Goal: Task Accomplishment & Management: Complete application form

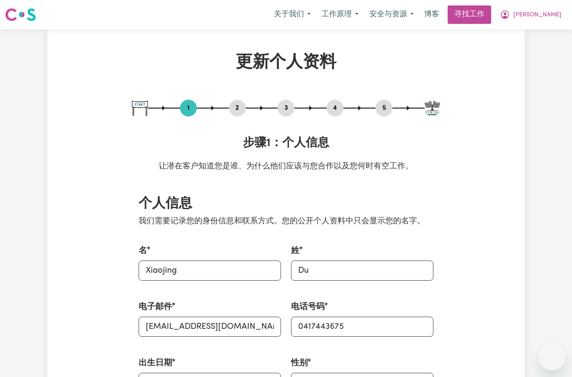
select select "[DEMOGRAPHIC_DATA]"
select select "Australian PR"
select select "Studying a healthcare related degree or qualification"
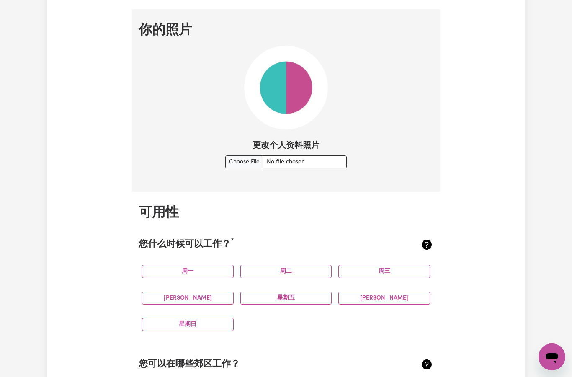
click at [293, 160] on input "更改个人资料照片" at bounding box center [285, 161] width 121 height 13
click at [228, 160] on input "更改个人资料照片" at bounding box center [285, 161] width 121 height 13
click at [285, 90] on img at bounding box center [286, 88] width 84 height 84
click at [291, 85] on img at bounding box center [286, 88] width 84 height 84
click at [276, 82] on img at bounding box center [286, 88] width 84 height 84
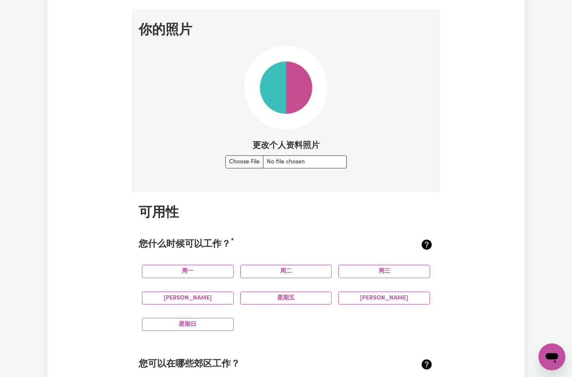
click at [281, 77] on img at bounding box center [286, 88] width 84 height 84
click at [284, 159] on input "更改个人资料照片" at bounding box center [285, 161] width 121 height 13
type input "C:\fakepath\image.jpg"
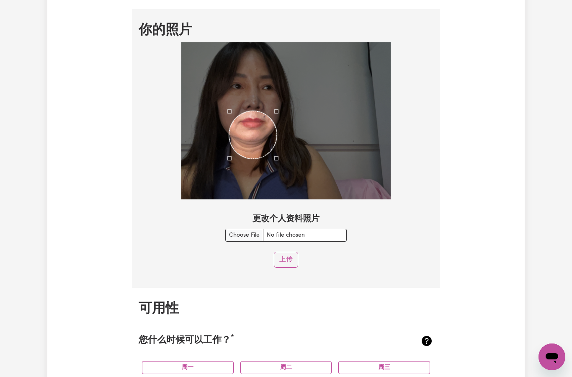
click at [285, 256] on font "上传" at bounding box center [285, 259] width 13 height 7
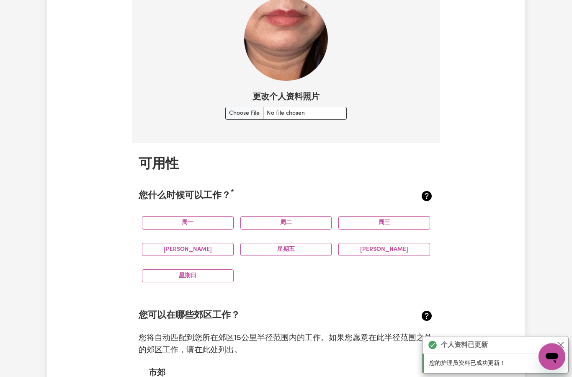
scroll to position [610, 0]
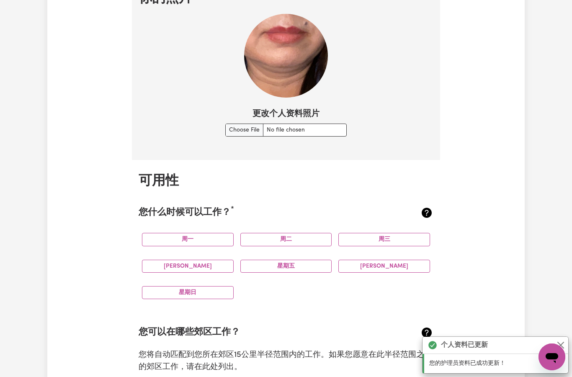
click at [295, 57] on img at bounding box center [286, 56] width 84 height 84
click at [294, 57] on img at bounding box center [286, 56] width 84 height 84
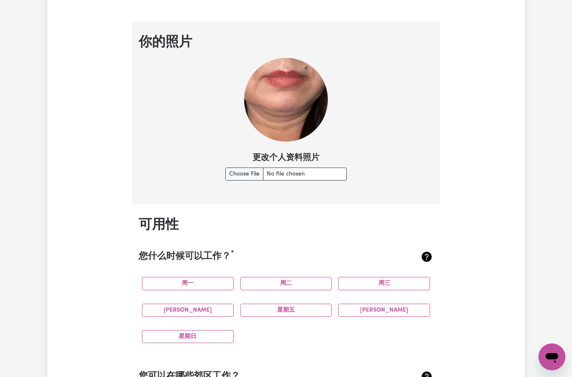
scroll to position [580, 0]
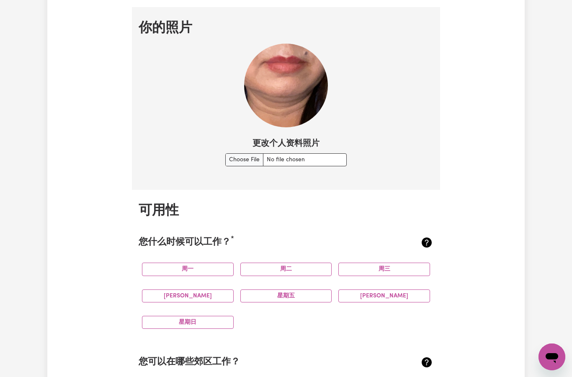
click at [230, 157] on input "更改个人资料照片" at bounding box center [285, 159] width 121 height 13
type input "C:\fakepath\image.jpg"
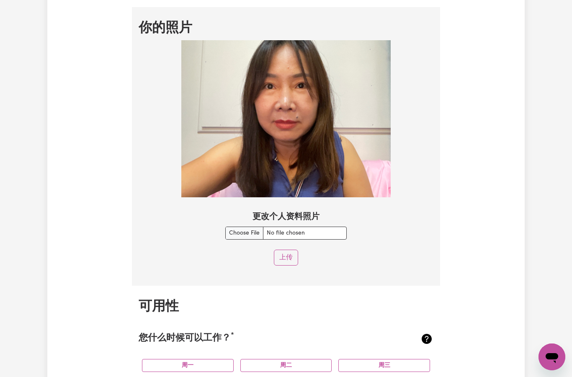
click at [336, 151] on img at bounding box center [285, 118] width 209 height 157
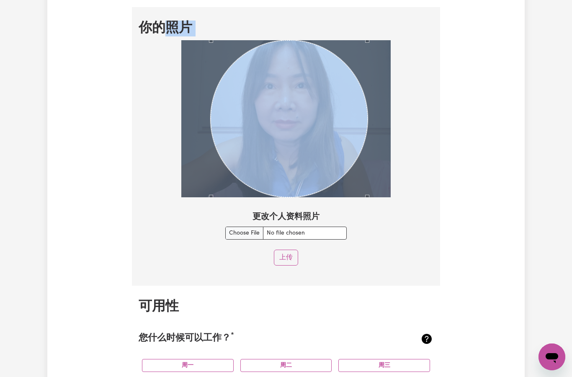
click at [287, 255] on font "上传" at bounding box center [285, 257] width 13 height 7
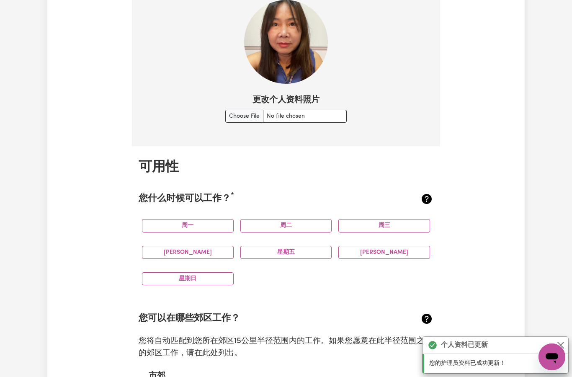
scroll to position [768, 0]
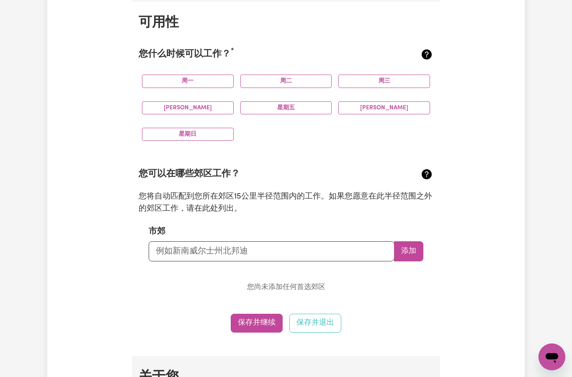
click at [198, 75] on button "周一" at bounding box center [188, 81] width 92 height 13
click at [279, 75] on button "周二" at bounding box center [286, 81] width 92 height 13
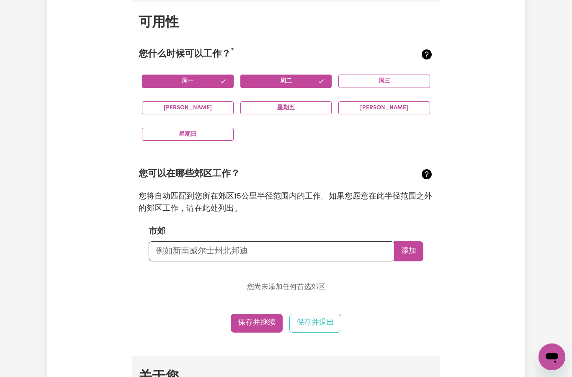
click at [386, 75] on button "周三" at bounding box center [384, 81] width 92 height 13
click at [207, 105] on button "[PERSON_NAME]" at bounding box center [188, 107] width 92 height 13
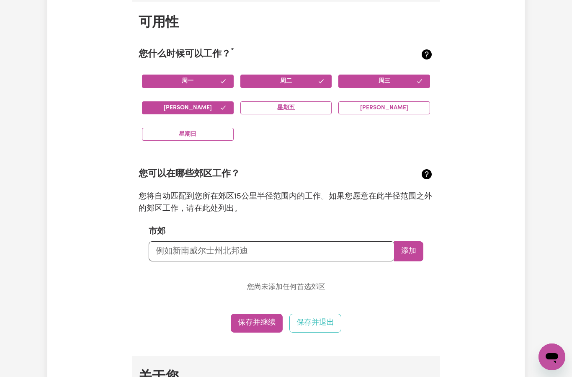
click at [280, 105] on font "星期五" at bounding box center [286, 108] width 18 height 6
click at [380, 106] on font "[PERSON_NAME]" at bounding box center [384, 108] width 48 height 6
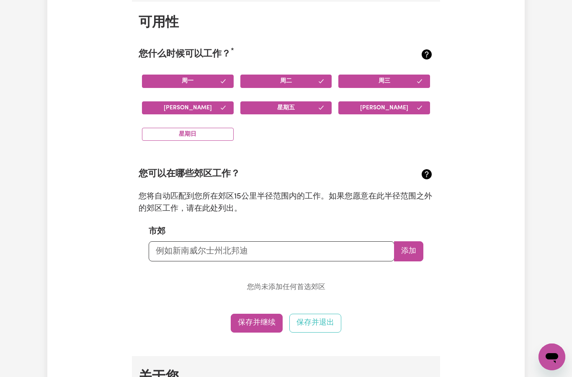
click at [201, 132] on button "星期日" at bounding box center [188, 134] width 92 height 13
click at [320, 78] on icon "button" at bounding box center [321, 81] width 7 height 7
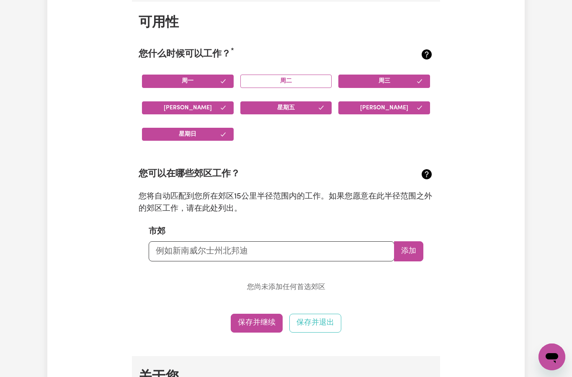
click at [418, 78] on icon "button" at bounding box center [419, 81] width 7 height 7
click at [283, 249] on input "text" at bounding box center [272, 251] width 246 height 20
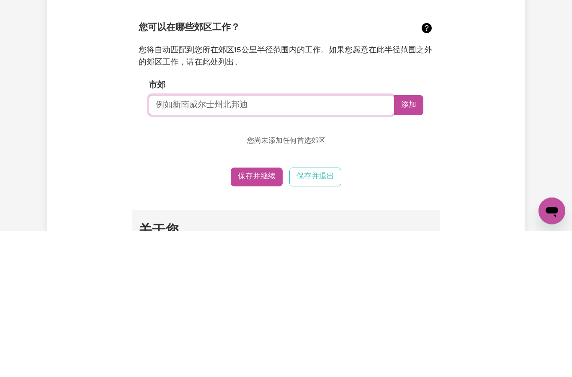
click at [284, 241] on input "text" at bounding box center [272, 251] width 246 height 20
type input "CAL"
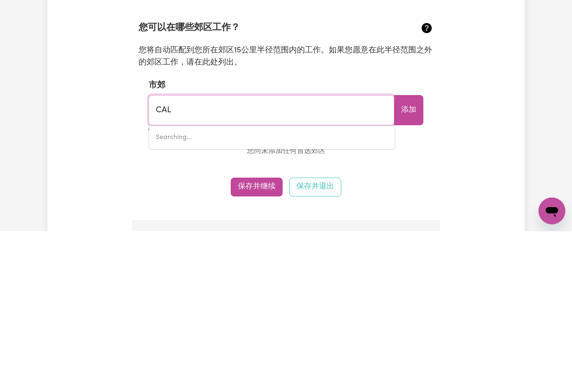
type input "CALALA, [GEOGRAPHIC_DATA], 2340"
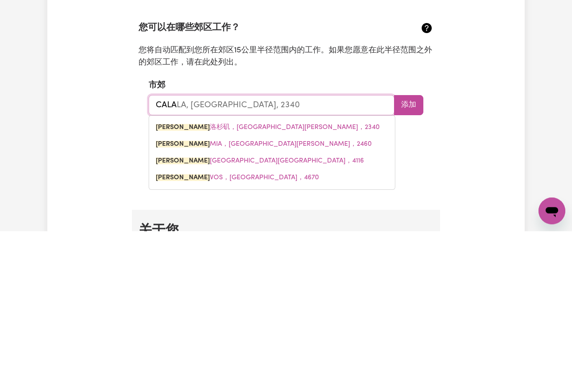
type input "CALAV"
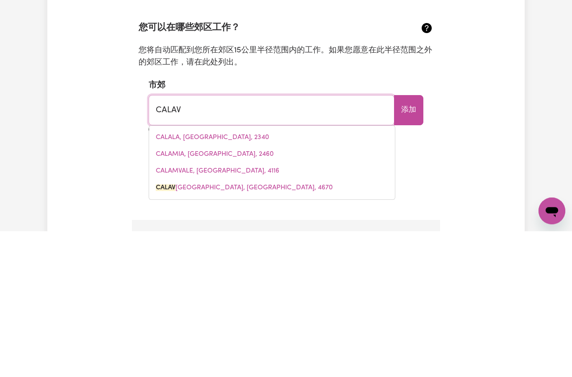
scroll to position [0, 0]
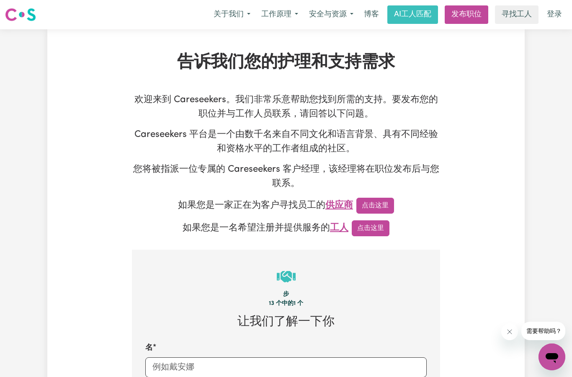
click at [365, 225] on font "点击这里" at bounding box center [370, 228] width 27 height 7
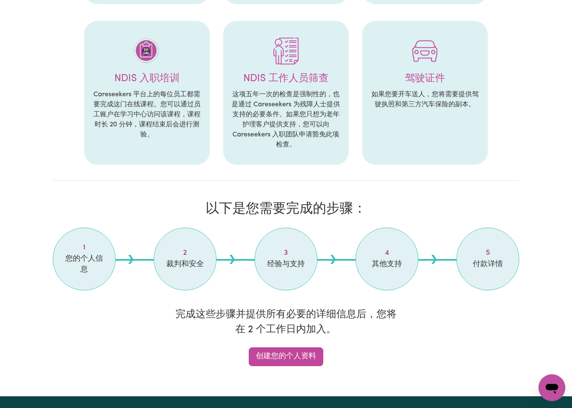
scroll to position [430, 0]
click at [292, 353] on font "创建您的个人资料" at bounding box center [286, 356] width 60 height 7
select select "[DEMOGRAPHIC_DATA]"
select select "Australian PR"
select select "Studying a healthcare related degree or qualification"
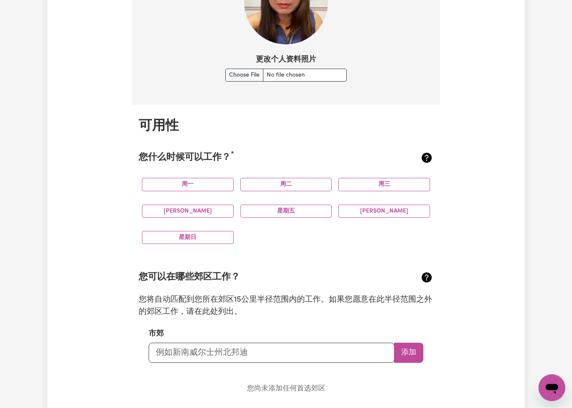
scroll to position [657, 0]
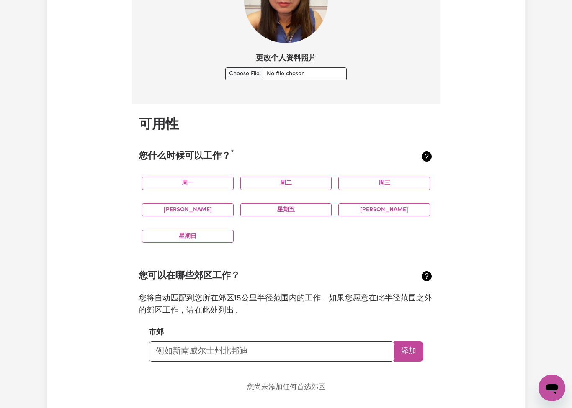
click at [304, 205] on button "星期五" at bounding box center [286, 209] width 92 height 13
click at [206, 208] on button "[PERSON_NAME]" at bounding box center [188, 209] width 92 height 13
click at [395, 177] on button "周三" at bounding box center [384, 183] width 92 height 13
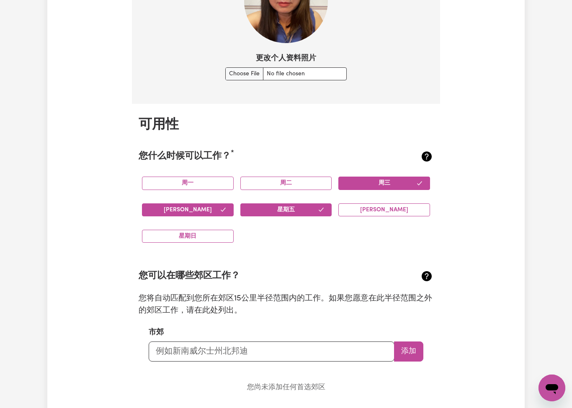
click at [203, 233] on button "星期日" at bounding box center [188, 236] width 92 height 13
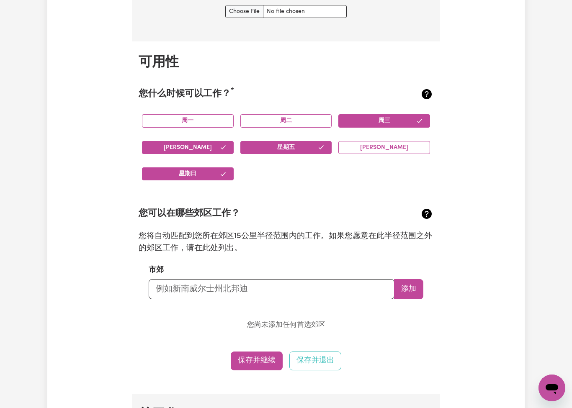
scroll to position [725, 0]
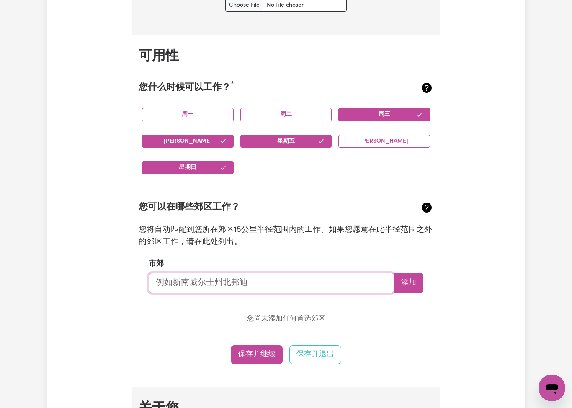
click at [270, 278] on input "text" at bounding box center [272, 283] width 246 height 20
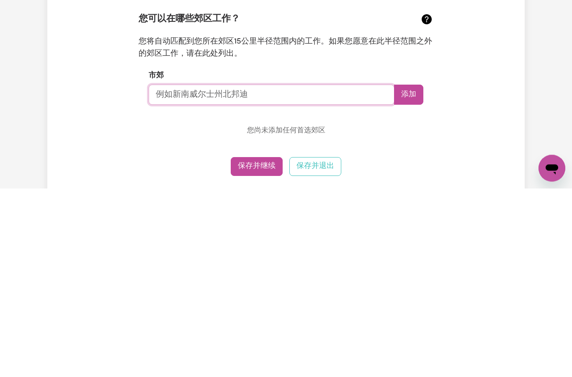
click at [256, 273] on input "text" at bounding box center [272, 283] width 246 height 20
click at [203, 273] on input "1/11 P" at bounding box center [272, 283] width 246 height 20
click at [316, 273] on input "1/11 Pyranees StCalamvale QLD 4116 40" at bounding box center [272, 283] width 246 height 20
click at [401, 273] on button "添加" at bounding box center [408, 283] width 29 height 20
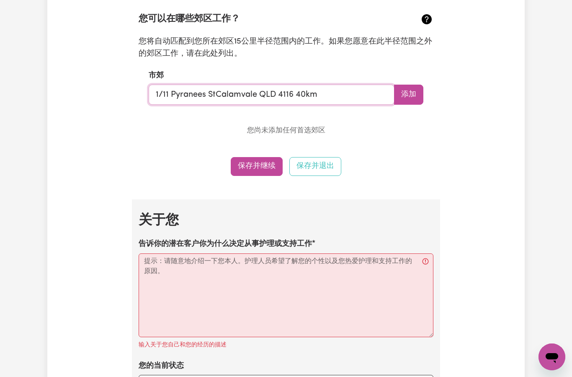
click at [294, 89] on input "1/11 Pyranees StCalamvale QLD 4116 40km" at bounding box center [272, 95] width 246 height 20
click at [309, 92] on input "1/11 Pyranees StCalamvale QLD 4116 40km）" at bounding box center [272, 95] width 246 height 20
click at [295, 87] on input "1/11 Pyranees StCalamvale QLD 4116 40km）" at bounding box center [272, 95] width 246 height 20
type input "1/11 Pyranees StCalamvale QLD 4116 （40km）"
click at [410, 91] on font "添加" at bounding box center [408, 94] width 15 height 7
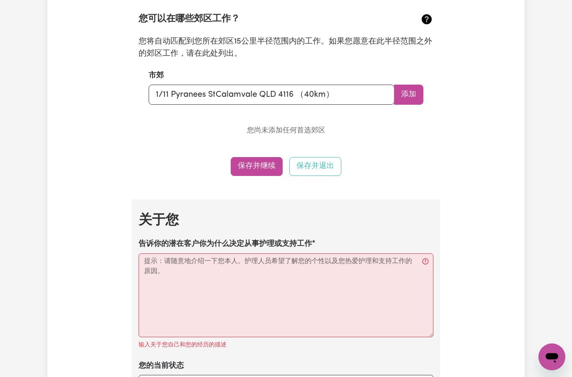
click at [259, 162] on font "保存并继续" at bounding box center [257, 165] width 38 height 7
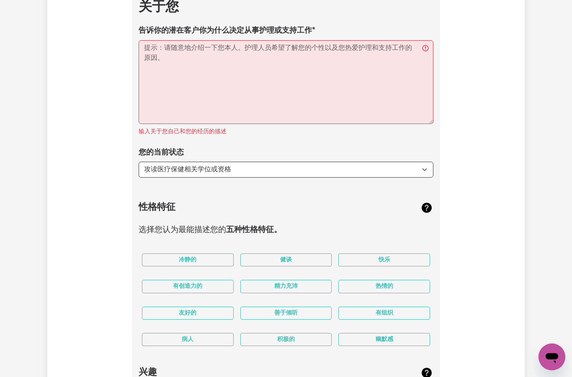
scroll to position [1084, 0]
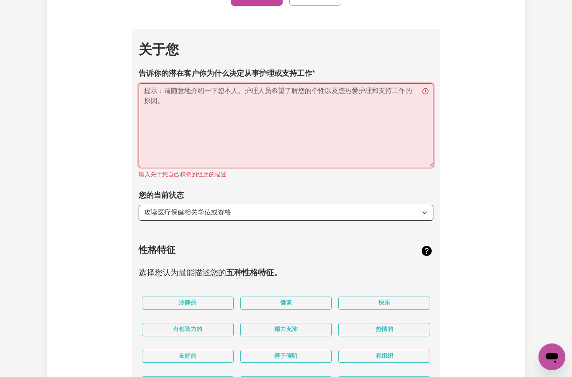
click at [189, 100] on textarea "告诉你的潜在客户你为什么决定从事护理或支持工作" at bounding box center [286, 125] width 295 height 84
click at [256, 111] on textarea "告诉你的潜在客户你为什么决定从事护理或支持工作" at bounding box center [286, 125] width 295 height 84
paste textarea "A caring and compassionate caregiver, ready to provide warm support to you or y…"
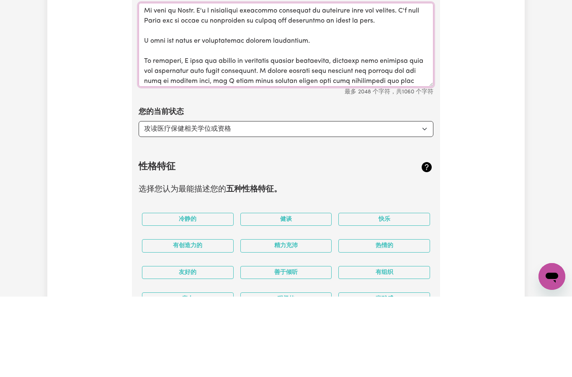
scroll to position [52, 0]
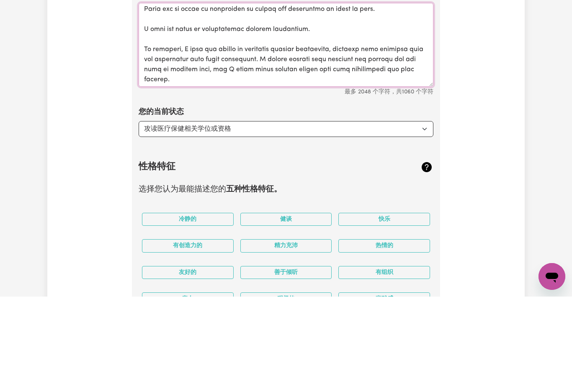
type textarea "A caring and compassionate caregiver, ready to provide warm support to you or y…"
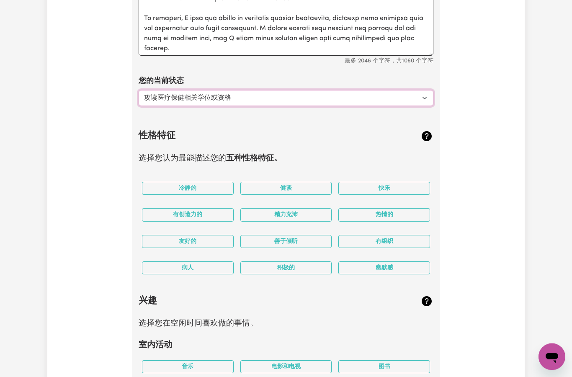
scroll to position [1195, 0]
click at [425, 92] on select "选择... 攻读医疗保健相关学位或资格 攻读非医疗相关学位或资格 找工作——我刚毕业 寻找额外的工作来填补我的一周和/或周末 开始转行进入护理行业" at bounding box center [286, 98] width 295 height 16
click at [207, 182] on button "冷静的" at bounding box center [188, 188] width 92 height 13
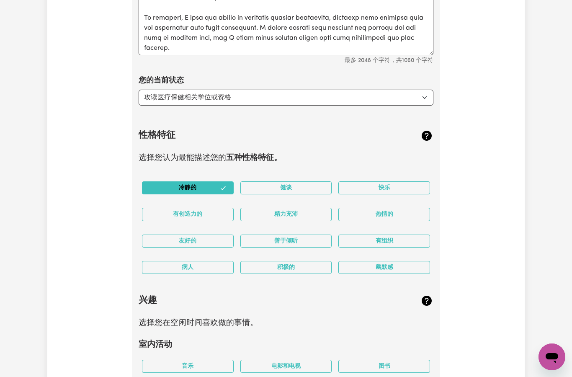
click at [207, 234] on button "友好的" at bounding box center [188, 240] width 92 height 13
click at [298, 234] on button "善于倾听" at bounding box center [286, 240] width 92 height 13
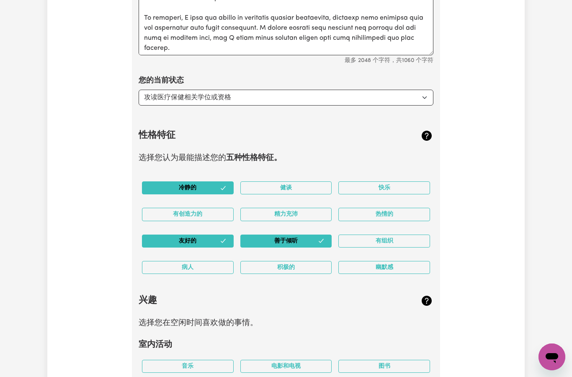
click at [310, 208] on button "精力充沛" at bounding box center [286, 214] width 92 height 13
click at [395, 181] on button "快乐" at bounding box center [384, 187] width 92 height 13
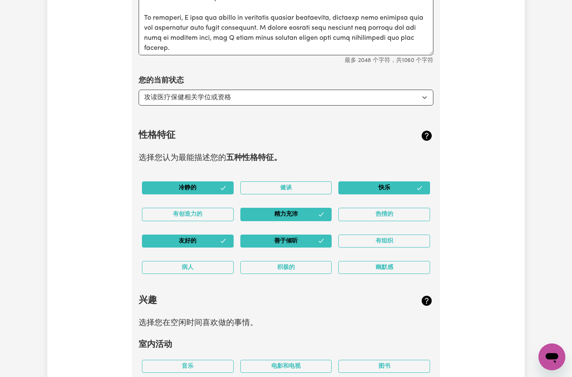
click at [388, 211] on font "热情的" at bounding box center [385, 214] width 18 height 6
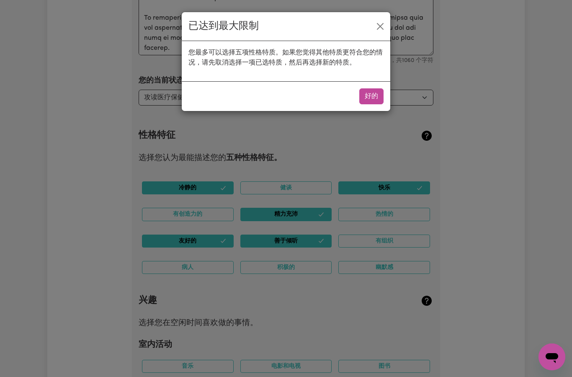
click at [335, 142] on div "已达到最大限制 您最多可以选择五项性格特质。如果您觉得其他特质更符合您的情况，请先取消选择一项已选特质，然后再选择新的特质。 好的" at bounding box center [286, 188] width 572 height 377
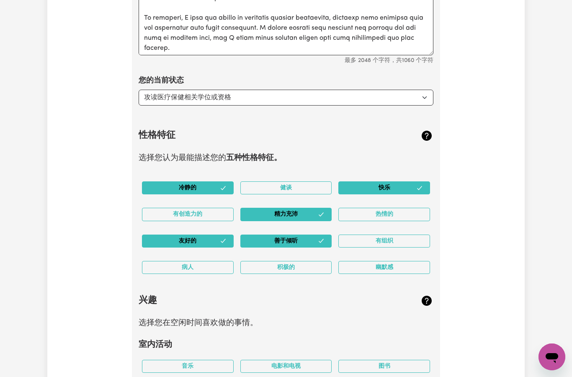
click at [289, 265] on font "积极的" at bounding box center [286, 267] width 18 height 6
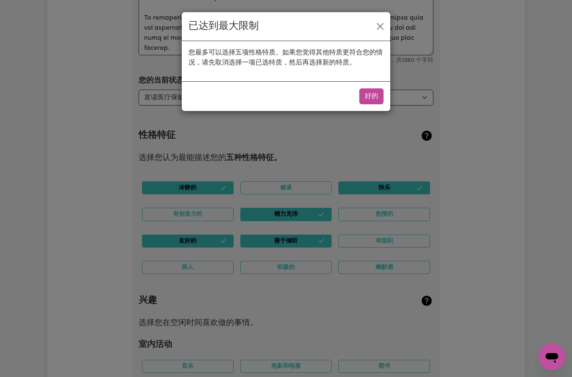
click at [307, 206] on div "已达到最大限制 您最多可以选择五项性格特质。如果您觉得其他特质更符合您的情况，请先取消选择一项已选特质，然后再选择新的特质。 好的" at bounding box center [286, 188] width 572 height 377
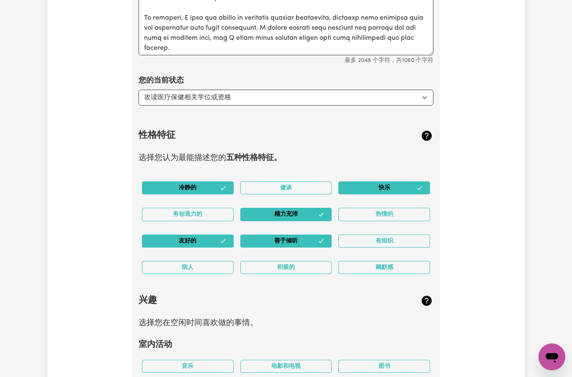
click at [291, 261] on button "积极的" at bounding box center [286, 267] width 92 height 13
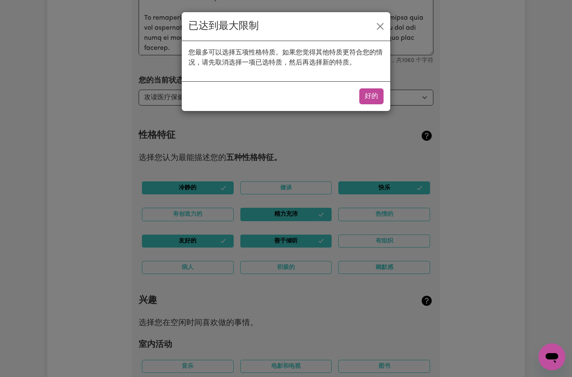
click at [406, 180] on div "已达到最大限制 您最多可以选择五项性格特质。如果您觉得其他特质更符合您的情况，请先取消选择一项已选特质，然后再选择新的特质。 好的" at bounding box center [286, 188] width 572 height 377
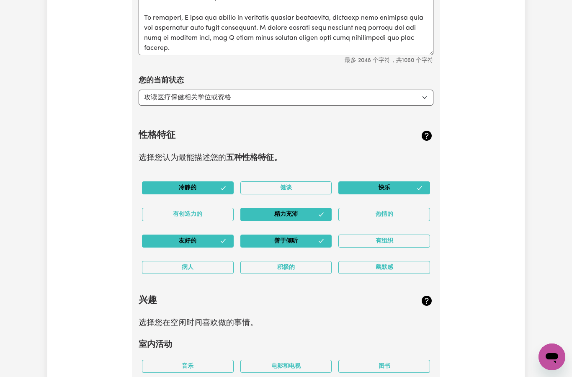
click at [391, 182] on button "快乐" at bounding box center [384, 187] width 92 height 13
click at [381, 185] on font "快乐" at bounding box center [384, 188] width 12 height 6
click at [388, 185] on font "快乐" at bounding box center [384, 188] width 12 height 6
click at [377, 185] on button "快乐" at bounding box center [384, 187] width 92 height 13
click at [376, 184] on button "快乐" at bounding box center [384, 187] width 92 height 13
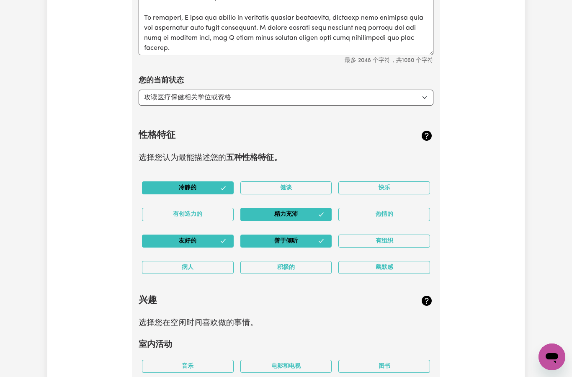
click at [378, 183] on button "快乐" at bounding box center [384, 187] width 92 height 13
click at [301, 237] on button "善于倾听" at bounding box center [286, 240] width 92 height 13
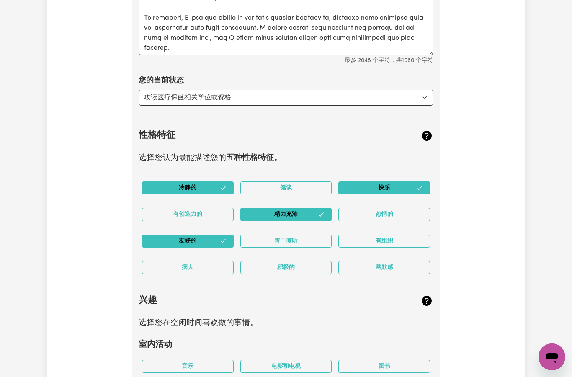
click at [424, 183] on button "快乐" at bounding box center [384, 187] width 92 height 13
click at [320, 235] on button "善于倾听" at bounding box center [286, 240] width 92 height 13
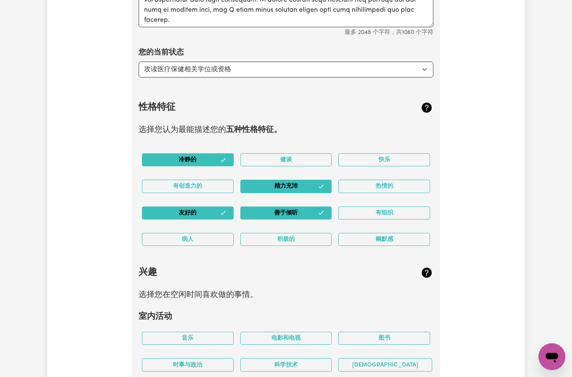
scroll to position [1225, 0]
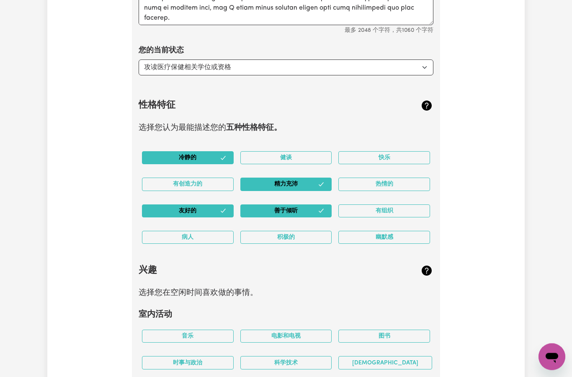
click at [425, 101] on icon at bounding box center [427, 106] width 10 height 10
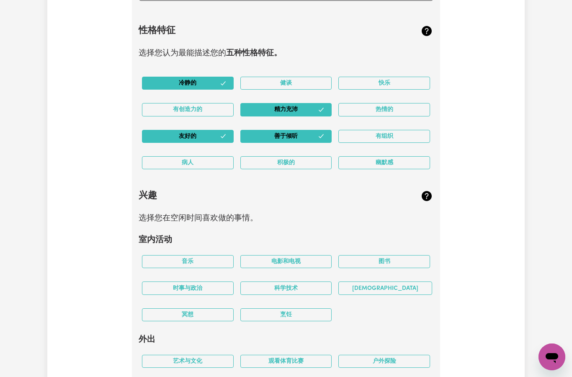
scroll to position [1302, 0]
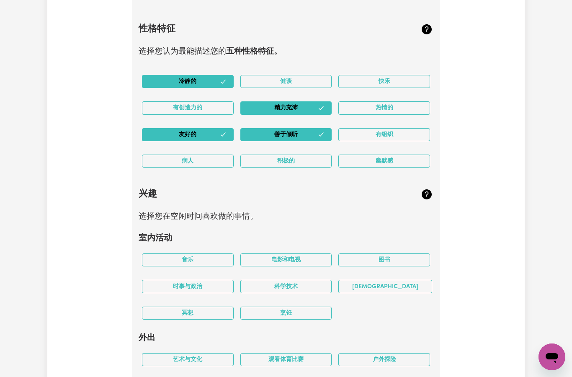
click at [203, 255] on button "音乐" at bounding box center [188, 259] width 92 height 13
click at [292, 257] on font "电影和电视" at bounding box center [285, 260] width 29 height 6
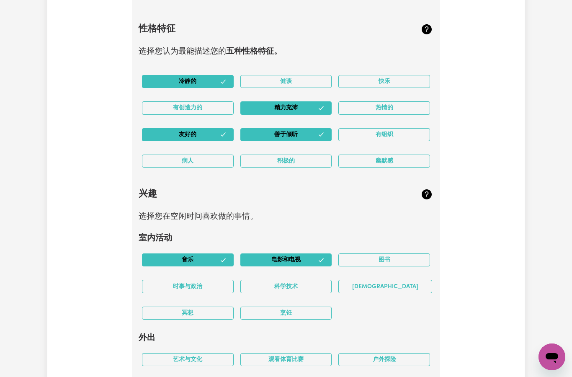
click at [389, 253] on button "图书" at bounding box center [384, 259] width 92 height 13
click at [207, 280] on button "时事与政治" at bounding box center [188, 286] width 92 height 13
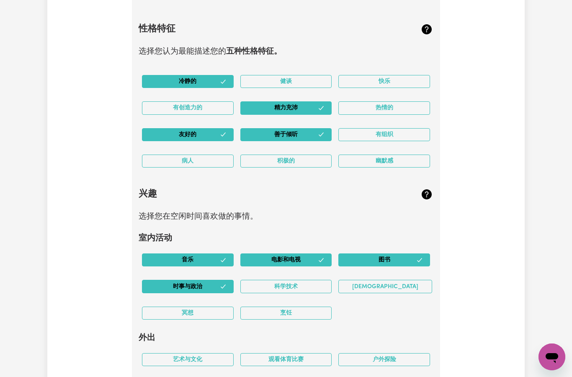
click at [287, 310] on font "烹饪" at bounding box center [286, 313] width 12 height 6
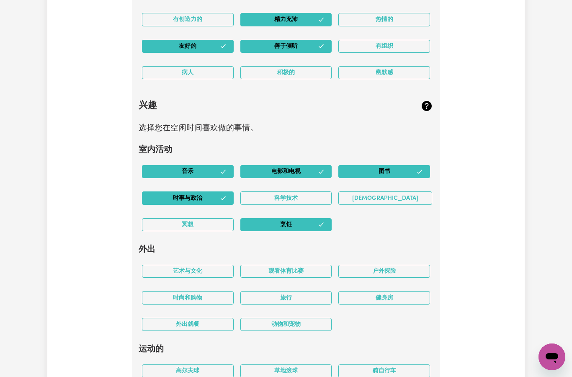
scroll to position [1398, 0]
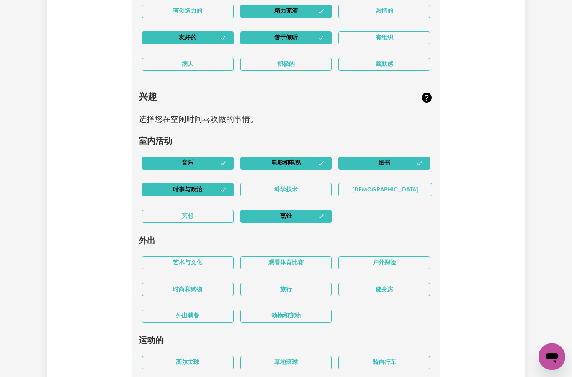
click at [391, 260] on font "户外探险" at bounding box center [384, 263] width 23 height 6
click at [310, 314] on button "动物和宠物" at bounding box center [286, 315] width 92 height 13
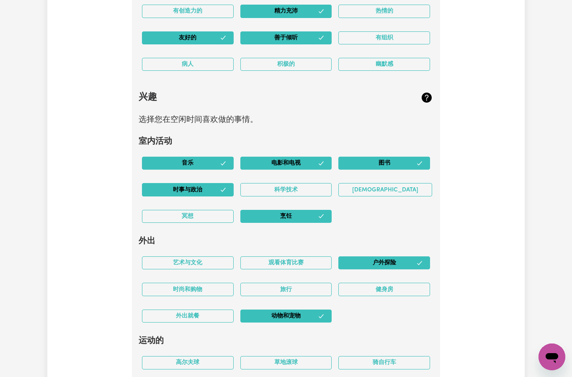
click at [304, 283] on button "旅行" at bounding box center [286, 289] width 92 height 13
click at [214, 283] on button "时尚和购物" at bounding box center [188, 289] width 92 height 13
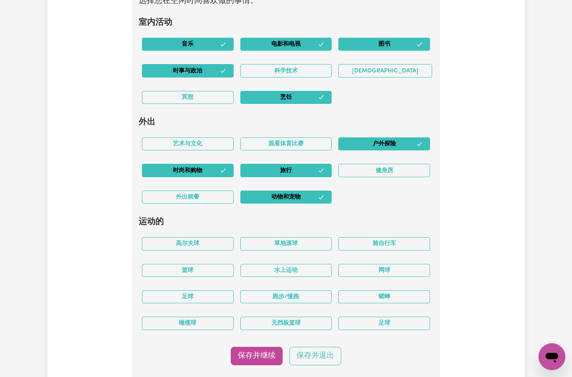
scroll to position [1518, 0]
click at [391, 241] on font "骑自行车" at bounding box center [384, 244] width 23 height 6
click at [306, 290] on button "跑步/慢跑" at bounding box center [286, 296] width 92 height 13
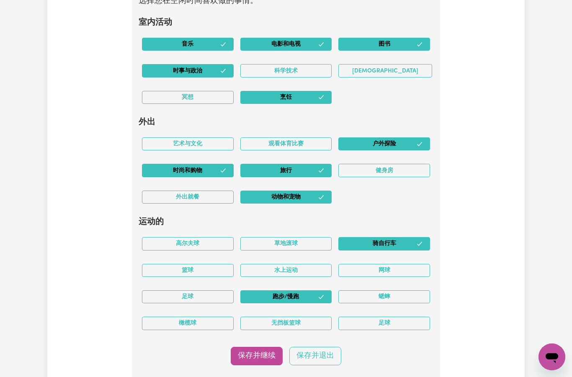
click at [257, 352] on font "保存并继续" at bounding box center [257, 355] width 38 height 7
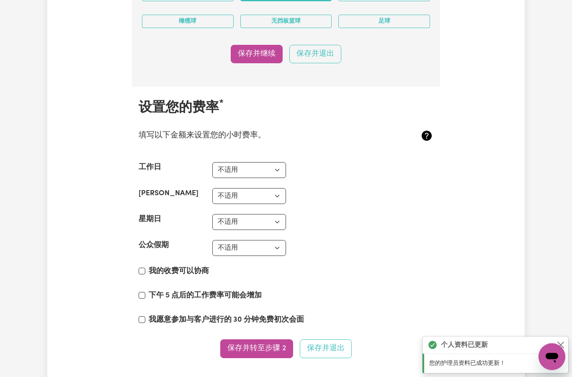
scroll to position [1820, 0]
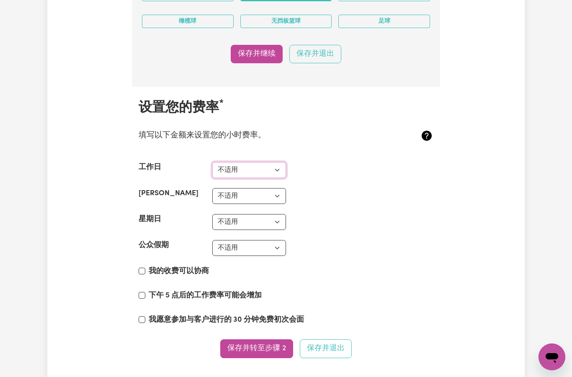
click at [278, 165] on select "不适用 37美元 38美元 39美元 40美元 41美元 42美元 43美元 44美元 45美元 46美元 47美元 48美元 49美元 50美元 51美元 …" at bounding box center [249, 170] width 74 height 16
click at [278, 162] on select "不适用 37美元 38美元 39美元 40美元 41美元 42美元 43美元 44美元 45美元 46美元 47美元 48美元 49美元 50美元 51美元 …" at bounding box center [249, 170] width 74 height 16
select select "48"
click at [276, 166] on select "不适用 37美元 38美元 39美元 40美元 41美元 42美元 43美元 44美元 45美元 46美元 47美元 48美元 49美元 50美元 51美元 …" at bounding box center [249, 170] width 74 height 16
click at [143, 266] on div "我的收费可以协商" at bounding box center [286, 273] width 295 height 14
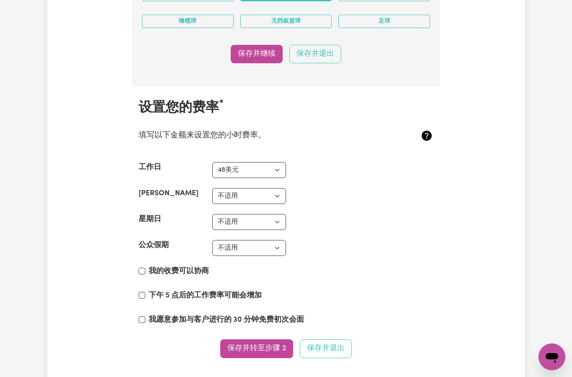
click at [143, 268] on input "我的收费可以协商" at bounding box center [142, 271] width 7 height 7
checkbox input "true"
click at [147, 314] on div "我愿意参加与客户进行的 30 分钟免费初次会面" at bounding box center [286, 321] width 295 height 14
click at [145, 304] on section "设置您的费率 * 填写以下金额来设置您的小时费率。 工作日 不适用 37美元 38美元 39美元 40美元 41美元 42美元 43美元 44美元 45美元 …" at bounding box center [286, 234] width 308 height 294
click at [141, 316] on input "我愿意参加与客户进行的 30 分钟免费初次会面" at bounding box center [142, 319] width 7 height 7
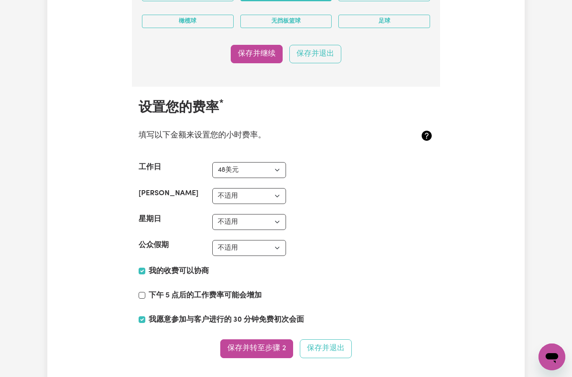
checkbox input "true"
click at [144, 292] on input "下午 5 点后的工作费率可能会增加" at bounding box center [142, 295] width 7 height 7
checkbox input "true"
click at [247, 168] on select "不适用 37美元 38美元 39美元 40美元 41美元 42美元 43美元 44美元 45美元 46美元 47美元 48美元 49美元 50美元 51美元 …" at bounding box center [249, 170] width 74 height 16
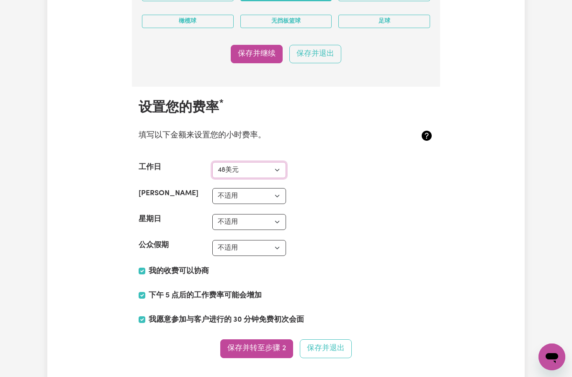
select select "N/A"
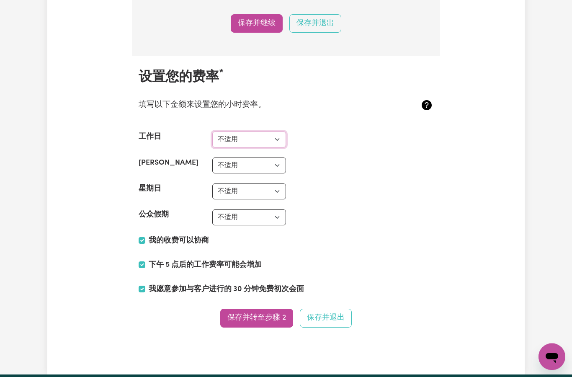
scroll to position [1856, 0]
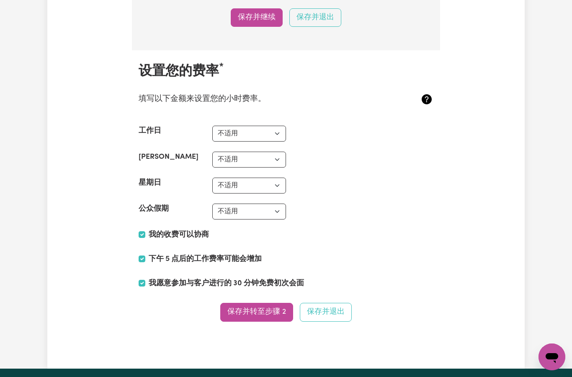
click at [255, 308] on font "保存并转至步骤 2" at bounding box center [256, 311] width 59 height 7
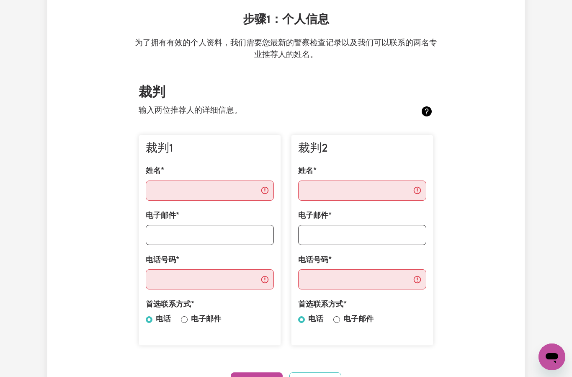
scroll to position [122, 0]
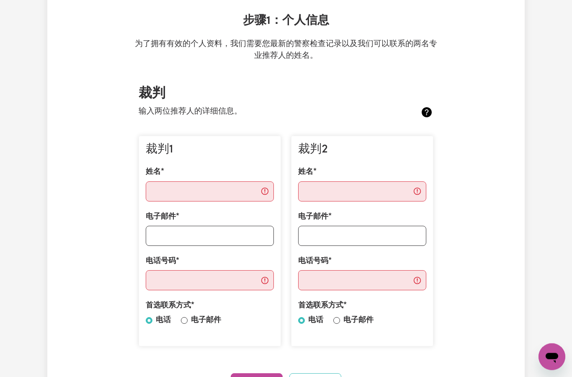
click at [181, 317] on input "电子邮件" at bounding box center [184, 320] width 7 height 7
radio input "true"
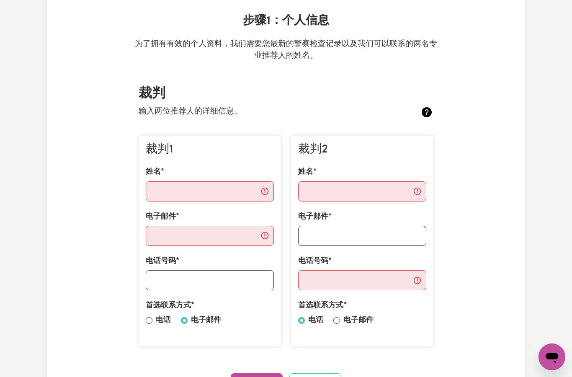
click at [334, 317] on input "电子邮件" at bounding box center [336, 320] width 7 height 7
radio input "true"
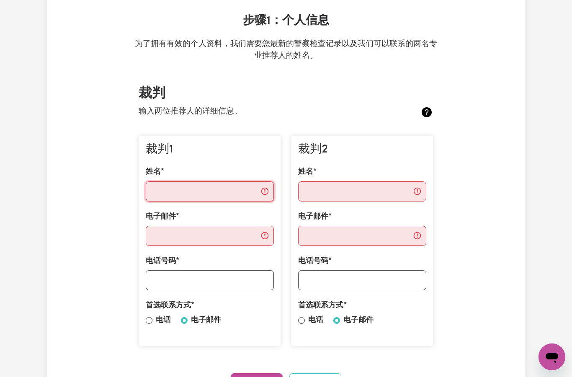
click at [182, 193] on input "姓名" at bounding box center [210, 191] width 128 height 20
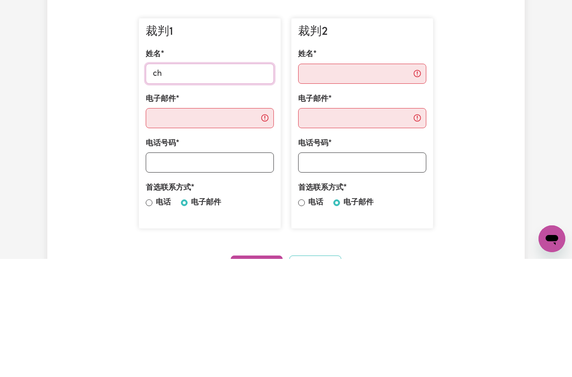
type input "c"
type input "Chunli"
type input "Chunliu Yang"
click at [321, 182] on input "姓名" at bounding box center [362, 192] width 128 height 20
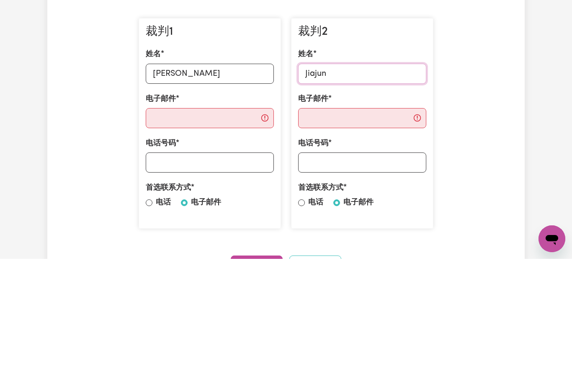
type input "Jiaju"
type input "Jiajun He"
click at [325, 226] on input "电子邮件" at bounding box center [362, 236] width 128 height 20
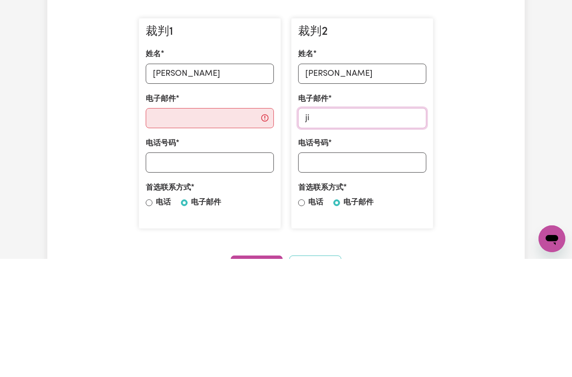
type input "j"
type input "jiajunhe666@gmail.com"
click at [172, 226] on input "电子邮件" at bounding box center [210, 236] width 128 height 20
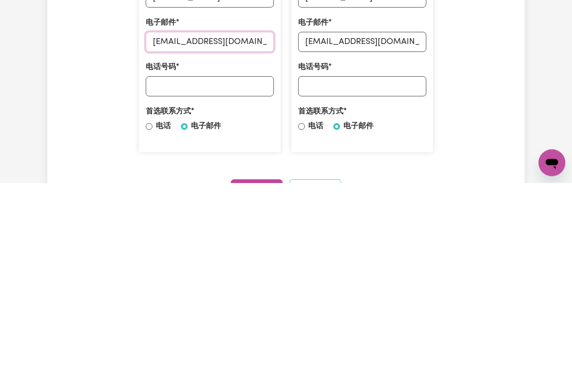
type input "chunliu33@gmail.com"
click at [330, 270] on input "电话号码" at bounding box center [362, 280] width 128 height 20
type input "0426698851"
click at [168, 270] on input "电话号码" at bounding box center [210, 280] width 128 height 20
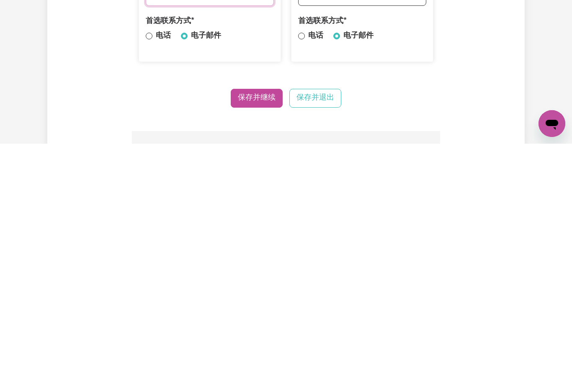
type input "0433812480"
click at [254, 327] on font "保存并继续" at bounding box center [257, 330] width 38 height 7
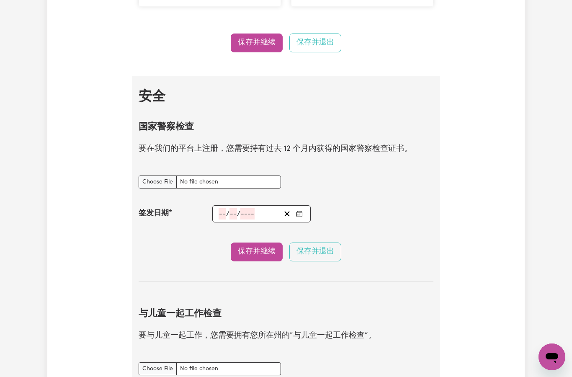
scroll to position [460, 0]
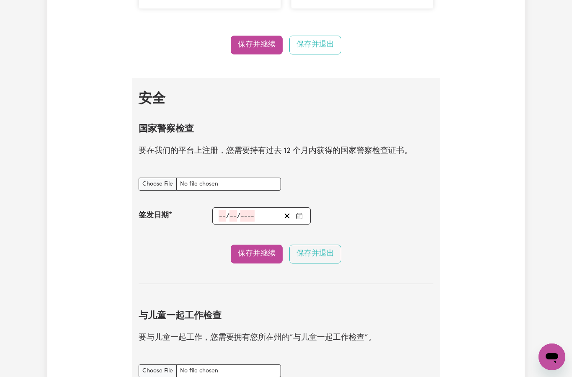
click at [202, 179] on input "国家警察检查 文件" at bounding box center [210, 184] width 142 height 13
type input "C:\fakepath\3859640.pdf"
click at [205, 181] on input "国家警察检查 文件" at bounding box center [210, 184] width 142 height 13
click at [178, 180] on input "国家警察检查 文件" at bounding box center [210, 184] width 142 height 13
click at [156, 179] on input "国家警察检查 文件" at bounding box center [210, 184] width 142 height 13
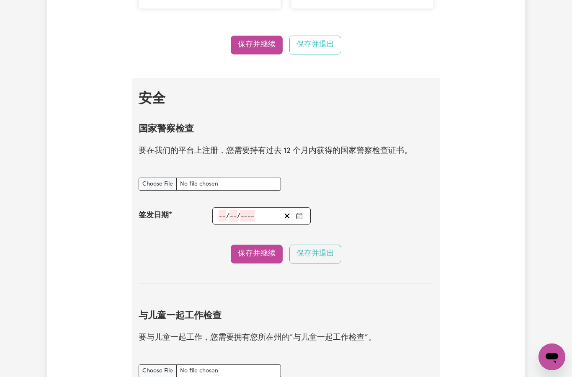
click at [220, 178] on input "国家警察检查 文件" at bounding box center [210, 184] width 142 height 13
click at [219, 214] on input "number" at bounding box center [223, 215] width 8 height 11
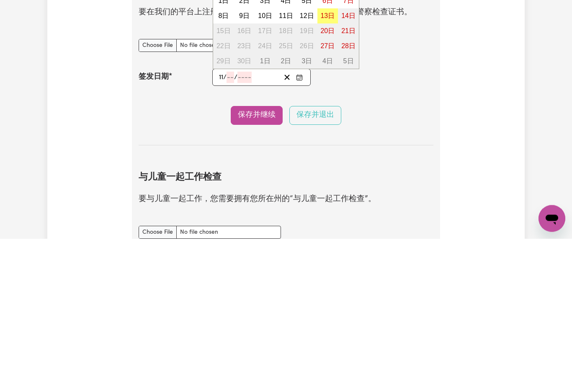
type input "11"
type input "09"
type input "2"
type input "0002-09-11"
type input "9"
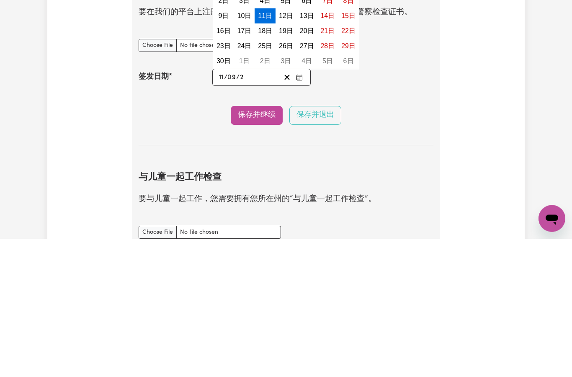
type input "20"
type input "0202-09-11"
type input "202"
type input "2025-09-11"
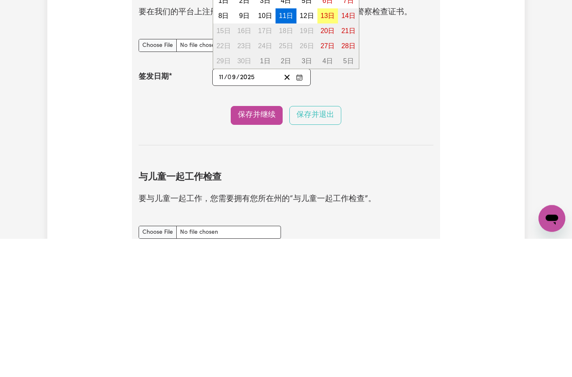
type input "2025"
click at [255, 250] on font "保存并继续" at bounding box center [257, 253] width 38 height 7
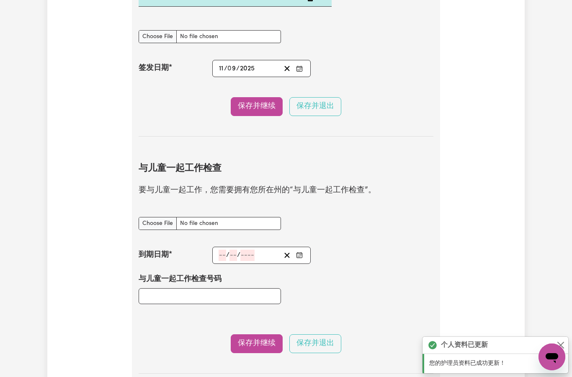
scroll to position [753, 0]
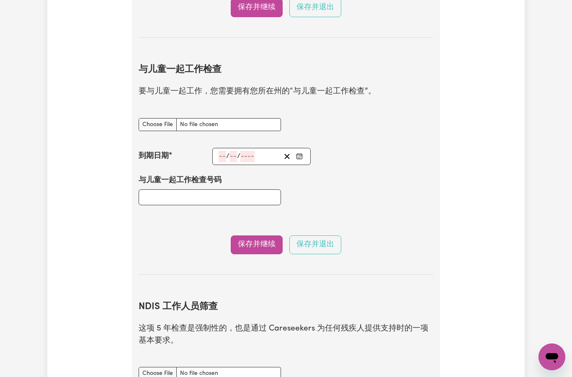
click at [193, 120] on input "与儿童一起工作检查 文件" at bounding box center [210, 124] width 142 height 13
click at [227, 118] on input "与儿童一起工作检查 文件" at bounding box center [210, 124] width 142 height 13
type input "C:\fakepath\image.jpg"
click at [225, 151] on input "number" at bounding box center [223, 156] width 8 height 11
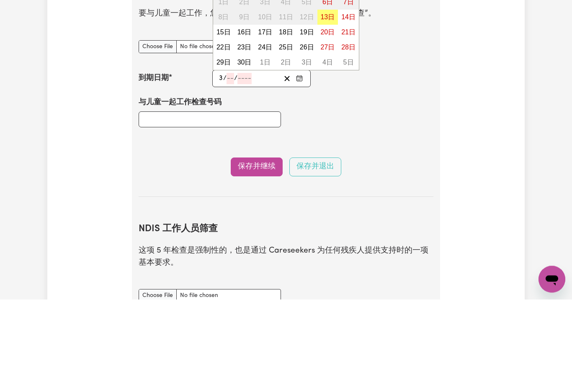
type input "30"
type input "04"
type input "2027"
type input "2027-04-30"
type input "4"
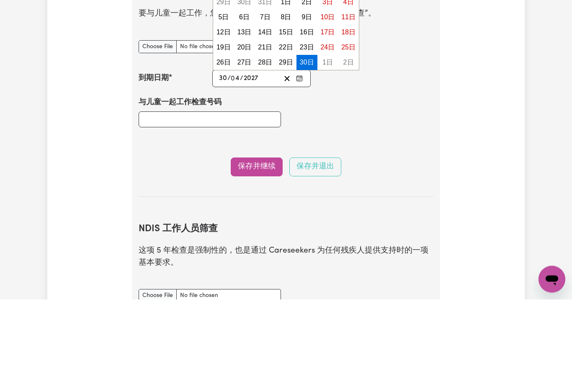
type input "20271"
type input "20271-04-30"
type input "202719"
type input "202719-04-30"
type input "20271"
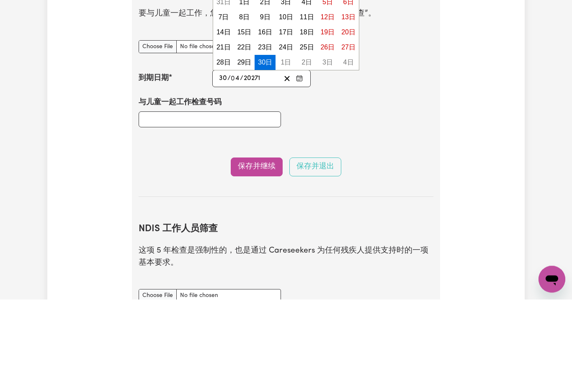
type input "20271-04-30"
type input "2027"
type input "2027-04-30"
type input "2027"
click at [165, 189] on input "与儿童一起工作检查号码" at bounding box center [210, 197] width 142 height 16
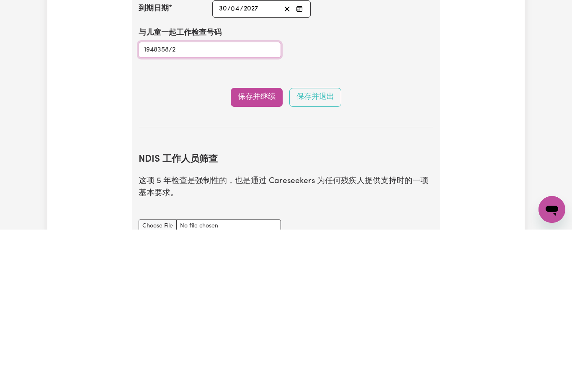
type input "1948358/2"
click at [262, 241] on font "保存并继续" at bounding box center [257, 244] width 38 height 7
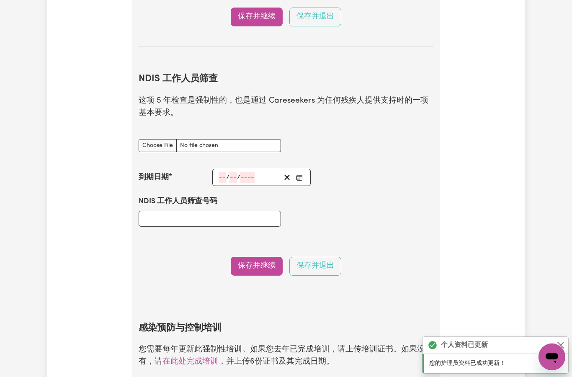
scroll to position [1037, 0]
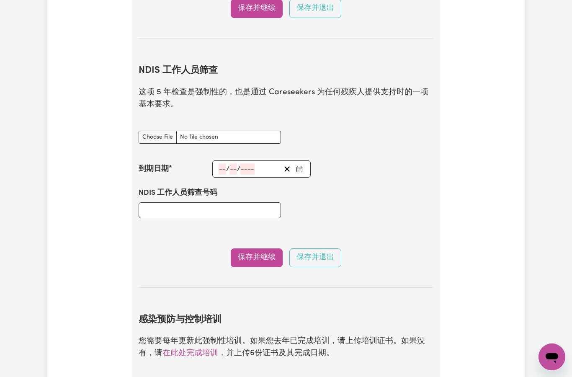
click at [157, 131] on input "NDIS 员工筛查检查 文件" at bounding box center [210, 137] width 142 height 13
type input "C:\fakepath\image.jpg"
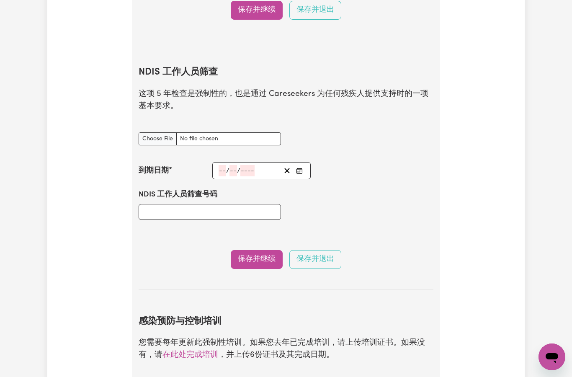
scroll to position [1033, 0]
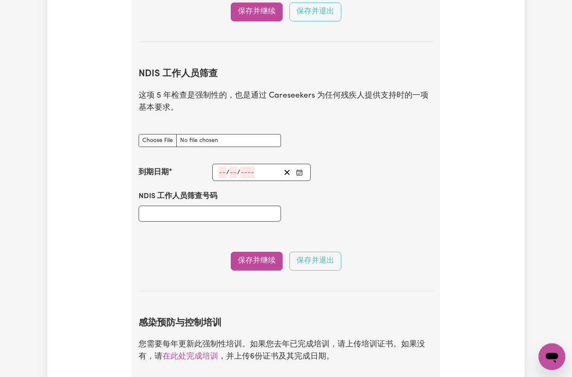
click at [219, 167] on input "number" at bounding box center [223, 172] width 8 height 11
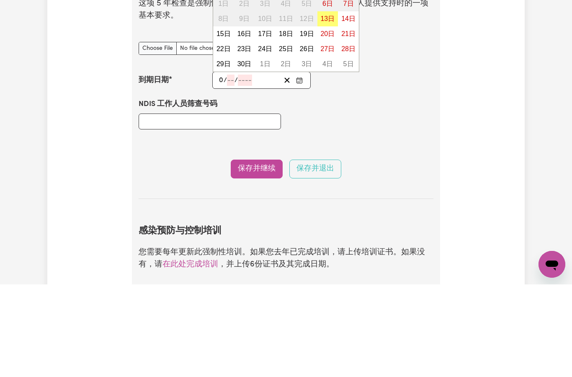
type input "05"
type input "07"
type input "2026"
type input "2026-07-05"
type input "5"
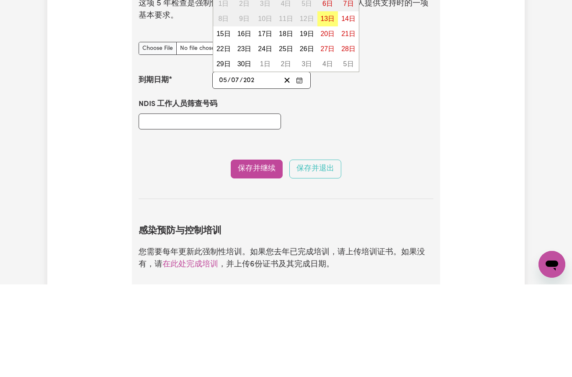
type input "7"
type input "2026"
click at [164, 206] on input "NDIS 工作人员筛查号码" at bounding box center [210, 214] width 142 height 16
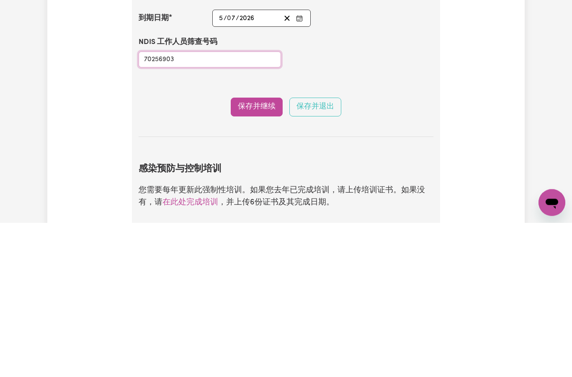
type input "70256903"
click at [263, 257] on font "保存并继续" at bounding box center [257, 260] width 38 height 7
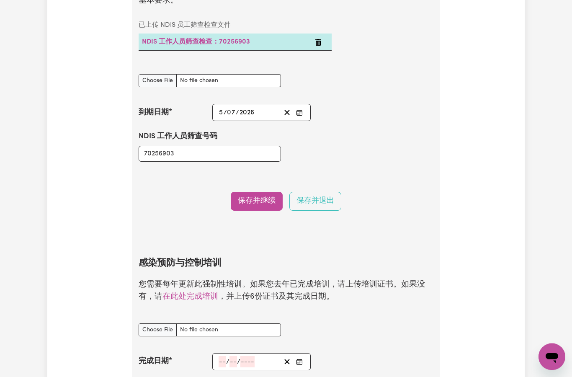
scroll to position [1150, 0]
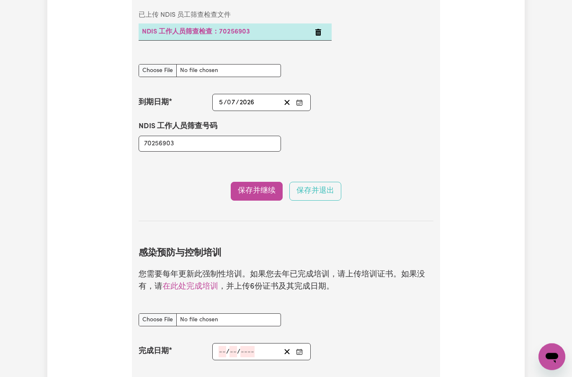
click at [175, 283] on font "在此处完成培训" at bounding box center [190, 287] width 56 height 8
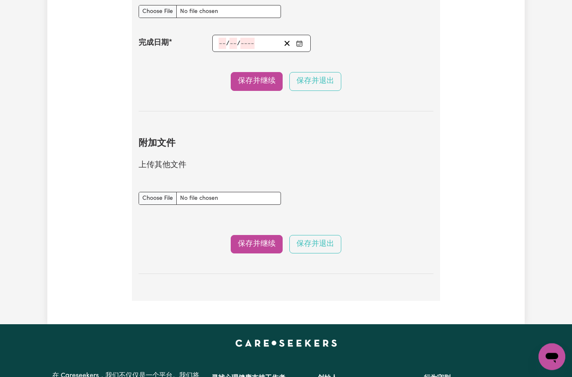
scroll to position [1459, 0]
click at [234, 192] on input "附加 文件" at bounding box center [210, 198] width 142 height 13
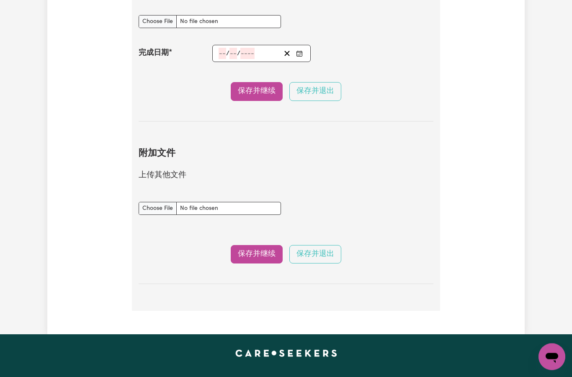
scroll to position [1449, 0]
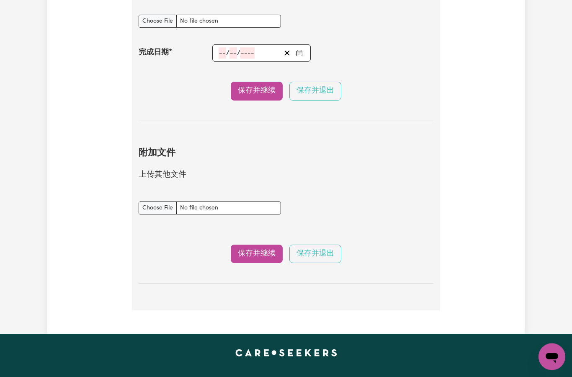
click at [157, 202] on input "附加 文件" at bounding box center [210, 208] width 142 height 13
type input "C:\fakepath\image.jpg"
click at [257, 250] on font "保存并继续" at bounding box center [257, 253] width 38 height 7
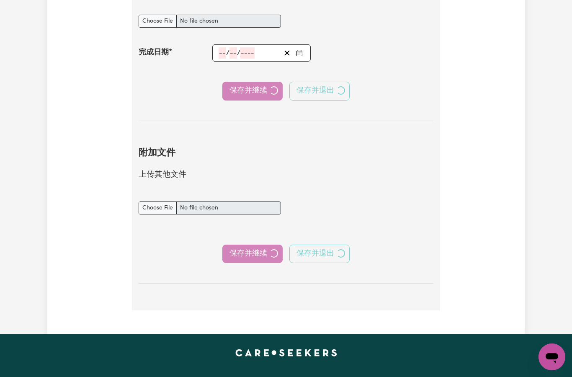
select select "Certificate III (Individual Support)"
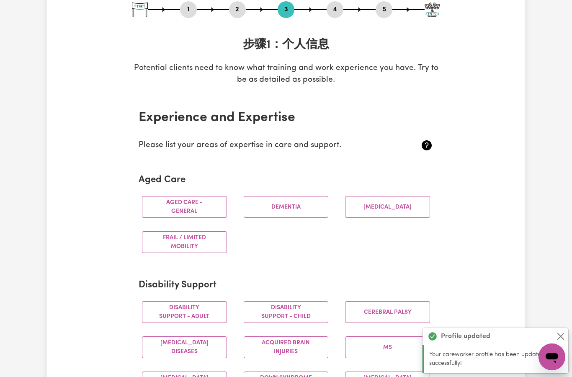
scroll to position [0, 0]
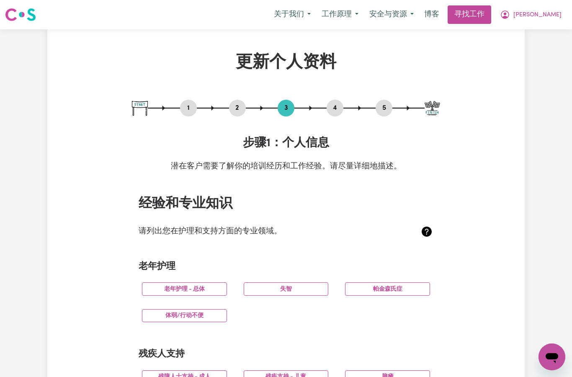
click at [209, 285] on button "老年护理 - 总体" at bounding box center [184, 288] width 85 height 13
click at [291, 288] on font "失智" at bounding box center [286, 289] width 12 height 6
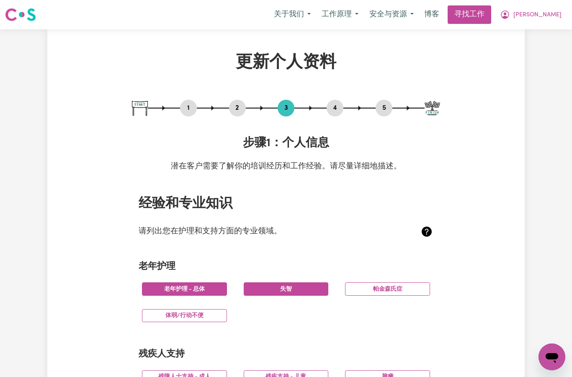
click at [404, 286] on button "帕金森氏症" at bounding box center [387, 288] width 85 height 13
click at [201, 312] on font "体弱/行动不便" at bounding box center [184, 315] width 38 height 6
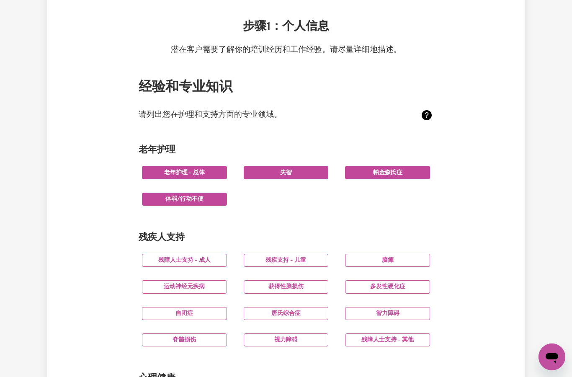
scroll to position [119, 0]
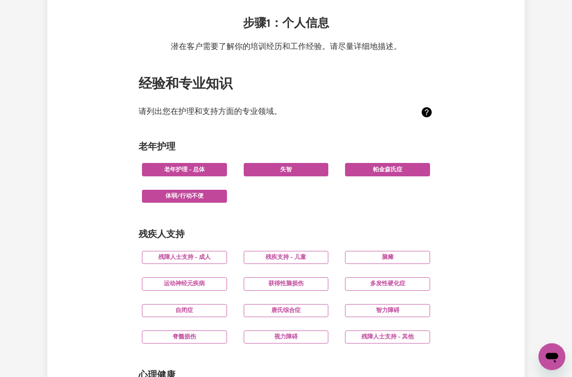
click at [402, 307] on button "智力障碍" at bounding box center [387, 310] width 85 height 13
click at [406, 251] on button "脑瘫" at bounding box center [387, 257] width 85 height 13
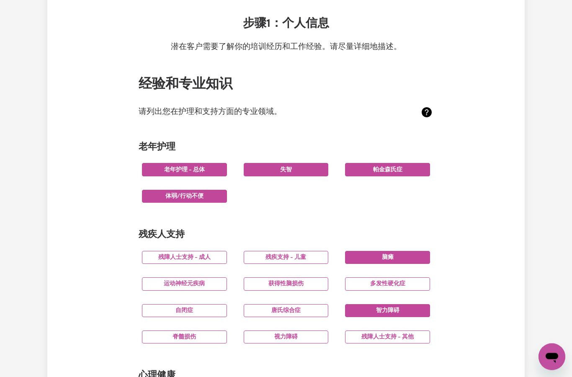
click at [204, 255] on font "残障人士支持 - 成人" at bounding box center [184, 258] width 52 height 6
click at [304, 337] on button "视力障碍" at bounding box center [286, 337] width 85 height 13
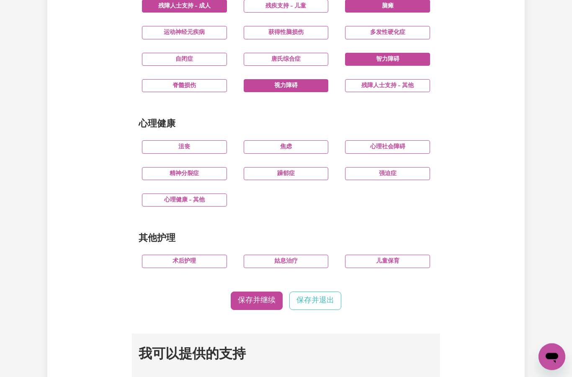
scroll to position [371, 0]
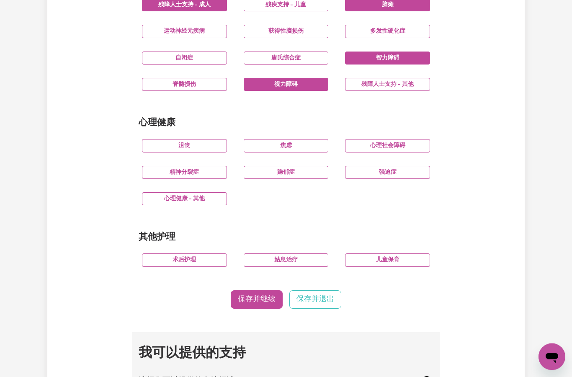
click at [257, 298] on font "保存并继续" at bounding box center [257, 299] width 38 height 7
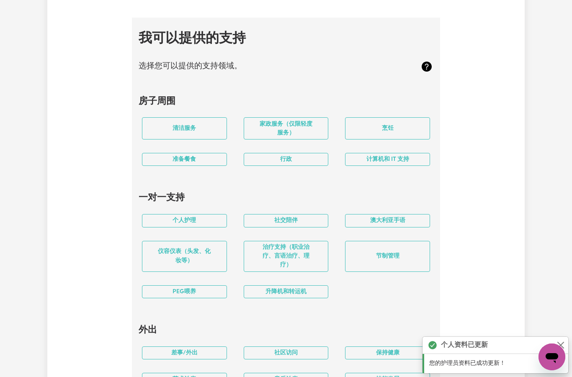
scroll to position [702, 0]
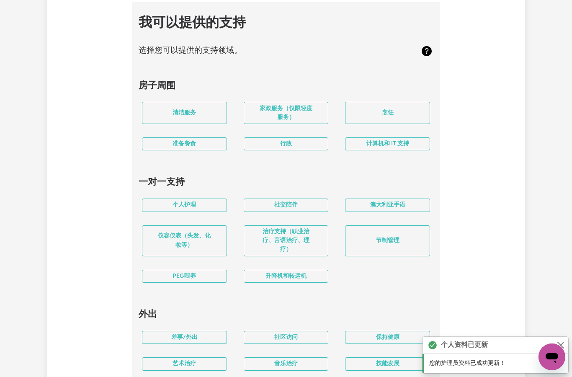
click at [204, 107] on button "清洁服务" at bounding box center [184, 113] width 85 height 22
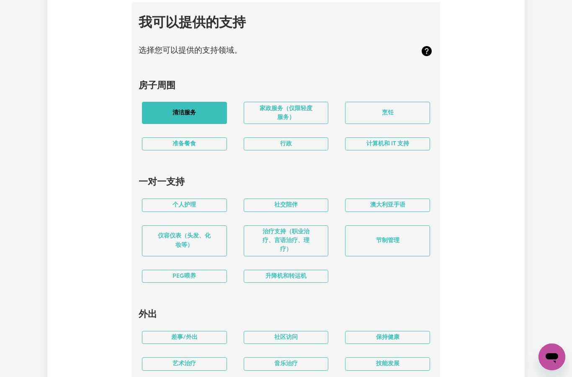
click at [201, 138] on button "准备餐食" at bounding box center [184, 143] width 85 height 13
click at [397, 107] on button "烹饪" at bounding box center [387, 113] width 85 height 22
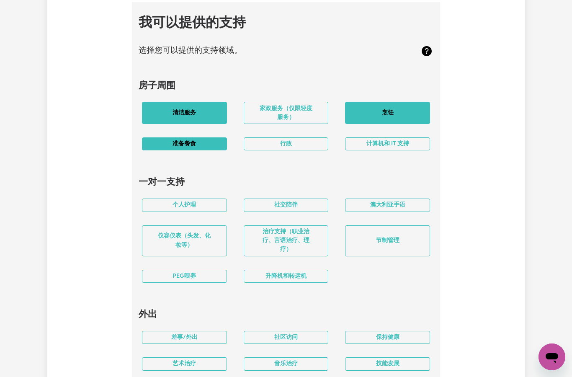
click at [197, 199] on button "个人护理" at bounding box center [184, 204] width 85 height 13
click at [215, 270] on button "PEG喂养" at bounding box center [184, 276] width 85 height 13
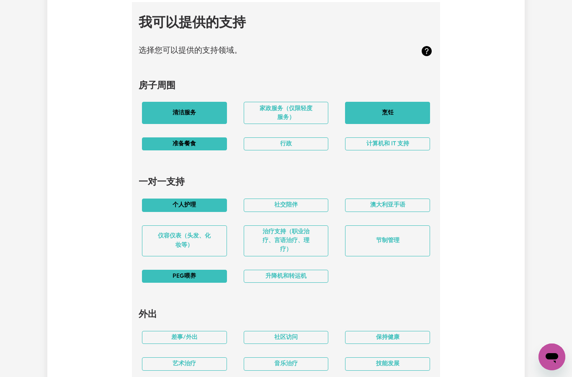
click at [304, 199] on button "社交陪伴" at bounding box center [286, 204] width 85 height 13
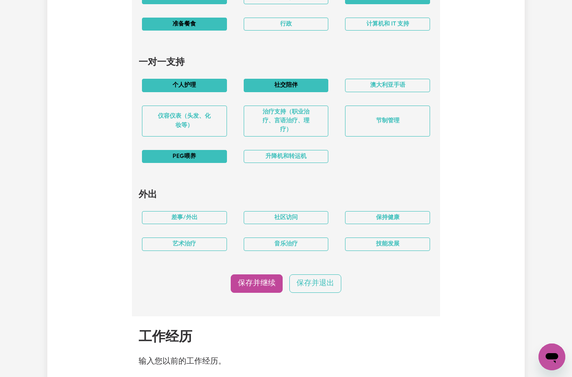
scroll to position [836, 0]
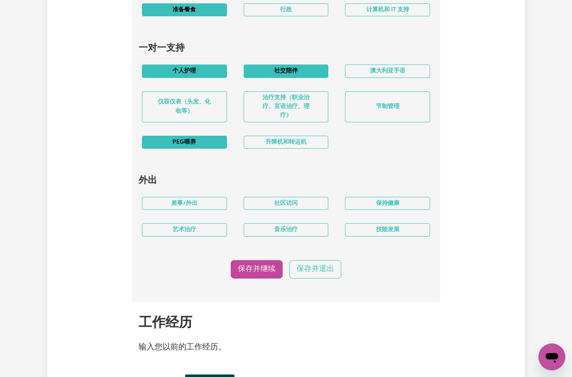
click at [264, 265] on font "保存并继续" at bounding box center [257, 268] width 38 height 7
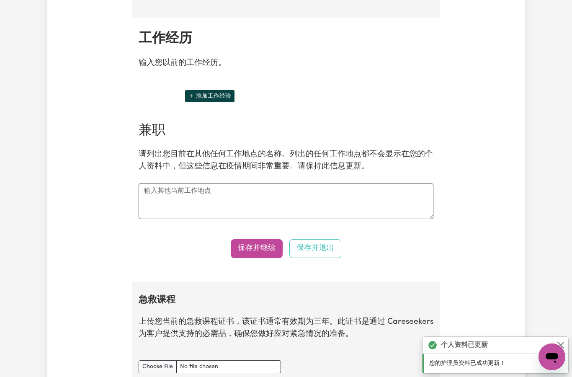
scroll to position [1125, 0]
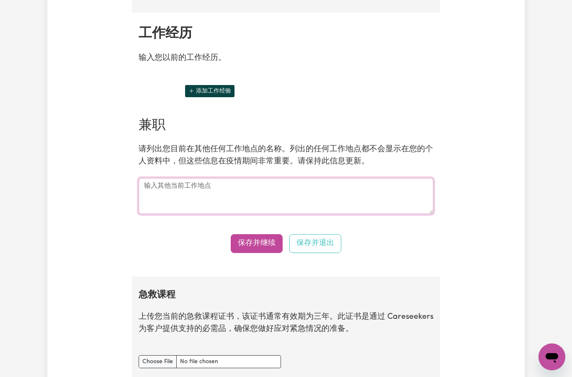
click at [198, 180] on textarea at bounding box center [286, 196] width 295 height 36
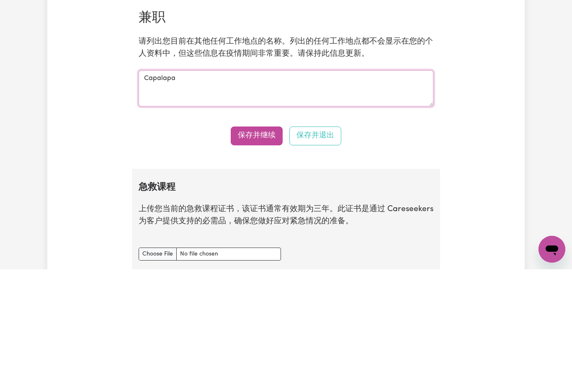
type textarea "Capalap"
type textarea "Capalab"
click at [250, 178] on textarea "Capalaba shopping center mass" at bounding box center [286, 196] width 295 height 36
type textarea "Capalaba shopping center massage shop"
click at [267, 239] on font "保存并继续" at bounding box center [257, 242] width 38 height 7
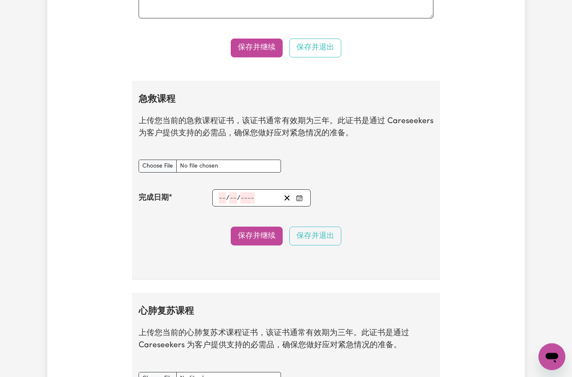
scroll to position [1354, 0]
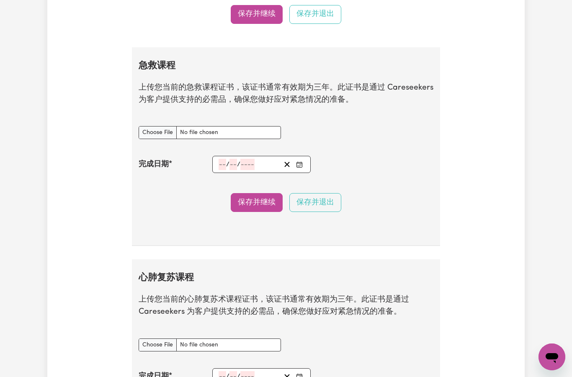
click at [265, 198] on font "保存并继续" at bounding box center [257, 201] width 38 height 7
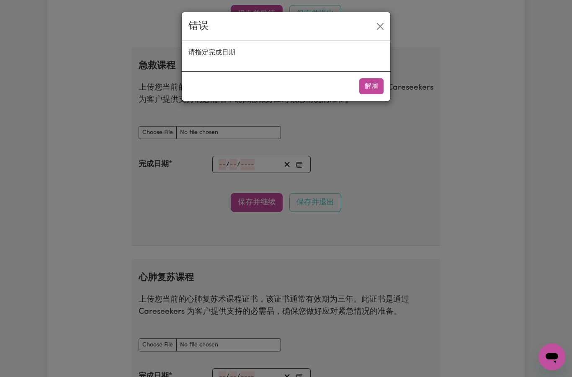
click at [378, 26] on button "关闭" at bounding box center [379, 26] width 13 height 13
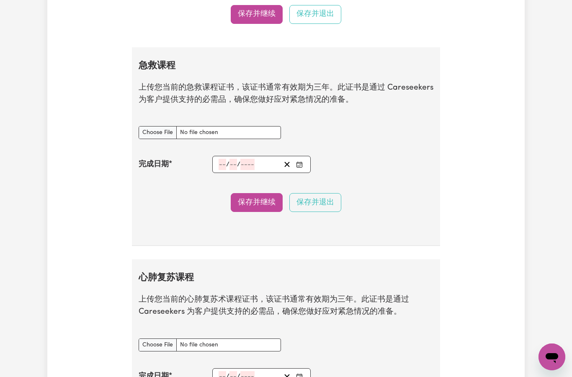
click at [157, 126] on input "急救课程 文件" at bounding box center [210, 132] width 142 height 13
click at [363, 119] on div "急救课程 文件" at bounding box center [286, 132] width 305 height 33
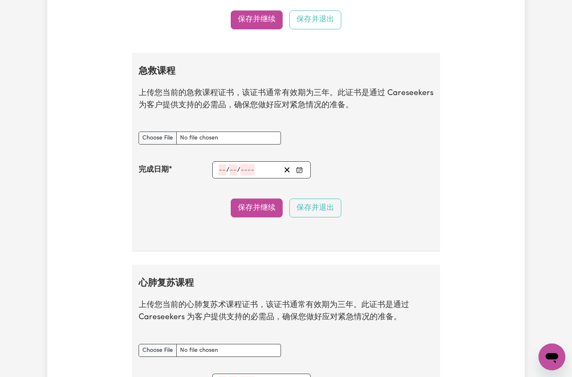
scroll to position [1348, 0]
click at [158, 132] on input "急救课程 文件" at bounding box center [210, 138] width 142 height 13
click at [154, 131] on input "急救课程 文件" at bounding box center [210, 137] width 142 height 13
type input "C:\fakepath\firstaid.pdf"
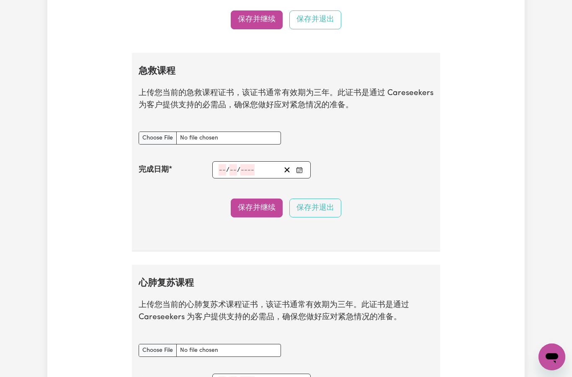
click at [212, 131] on input "急救课程 文件" at bounding box center [210, 137] width 142 height 13
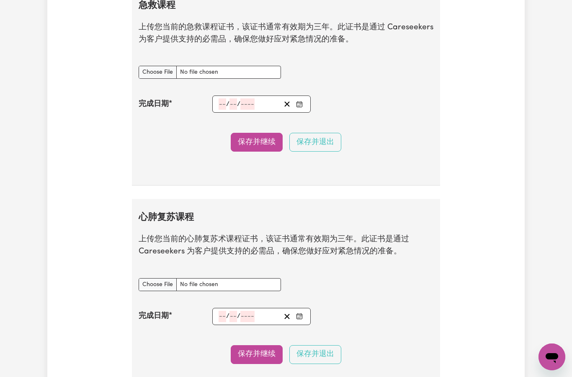
scroll to position [1404, 0]
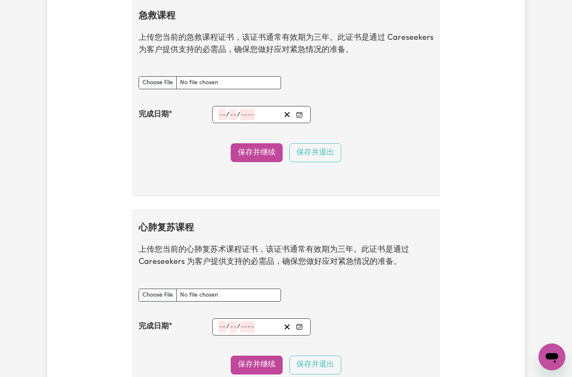
click at [224, 106] on div "/ /" at bounding box center [261, 114] width 98 height 17
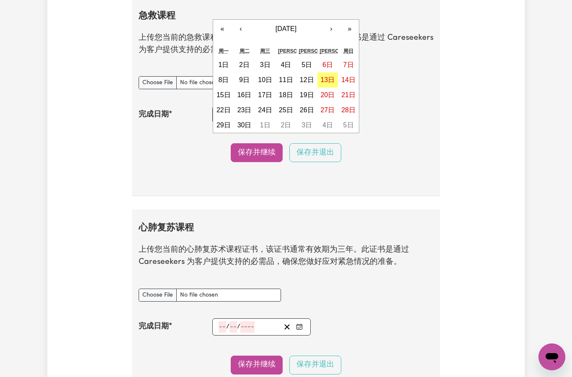
click at [346, 91] on font "21日" at bounding box center [348, 94] width 14 height 7
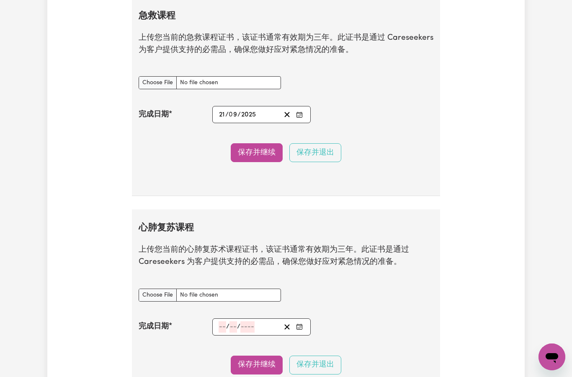
type input "2025-09-21"
type input "21"
type input "9"
type input "2025"
click at [241, 106] on div "2025-09-21 21 / 0 9 / 2025 « ‹ 2025年9月 › » 周一 周二 周三 周四 周五 周六 周日 1日 2日 3日 4日 5日 …" at bounding box center [261, 114] width 98 height 17
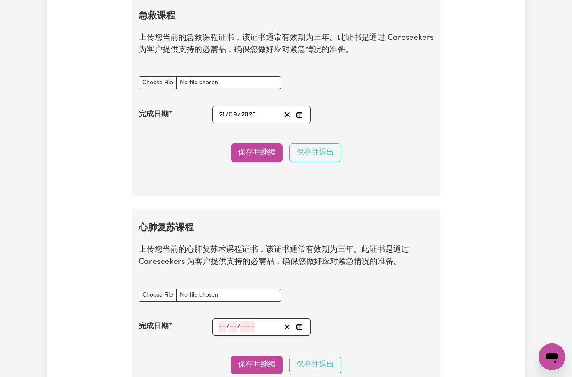
click at [192, 122] on section "急救课程 上传您当前的急救课程证书，该证书通常有效期为三年。此证书是通过 Careseekers 为客户提供支持的必需品，确保您做好应对紧急情况的准备。 急救…" at bounding box center [286, 96] width 308 height 198
click at [237, 109] on div "2025-09-21 21 / 0 9 / 2025" at bounding box center [249, 114] width 63 height 11
click at [404, 143] on div "保存并继续 保存并退出" at bounding box center [286, 152] width 295 height 19
click at [264, 109] on div "2025-09-21 21 / 0 9 / 2025" at bounding box center [249, 114] width 63 height 11
click at [399, 118] on section "急救课程 上传您当前的急救课程证书，该证书通常有效期为三年。此证书是通过 Careseekers 为客户提供支持的必需品，确保您做好应对紧急情况的准备。 急救…" at bounding box center [286, 96] width 308 height 198
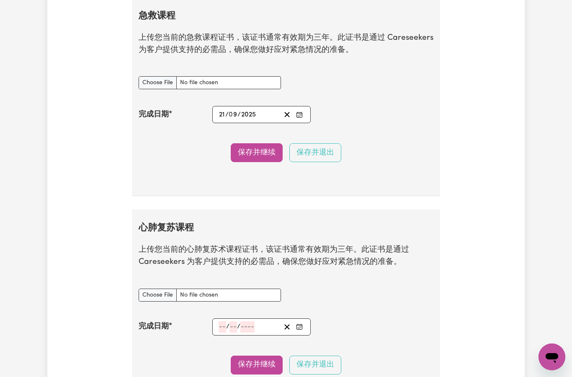
click at [289, 111] on icon "清除日期" at bounding box center [287, 115] width 8 height 8
click at [222, 106] on div "/ / « ‹ 2025年9月 › » 周一 周二 周三 周四 周五 周六 周日 1日 2日 3日 4日 5日 6日 7日 8日 9日 10日 11日 12日…" at bounding box center [261, 114] width 98 height 17
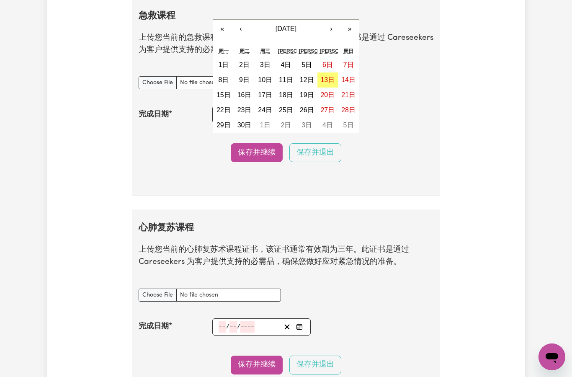
type input "21"
type input "06"
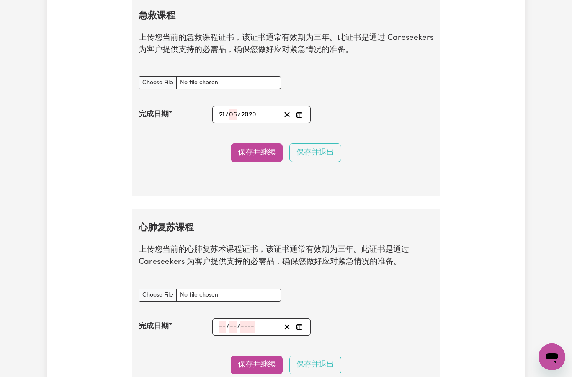
type input "2020"
click at [263, 149] on font "保存并继续" at bounding box center [257, 152] width 38 height 7
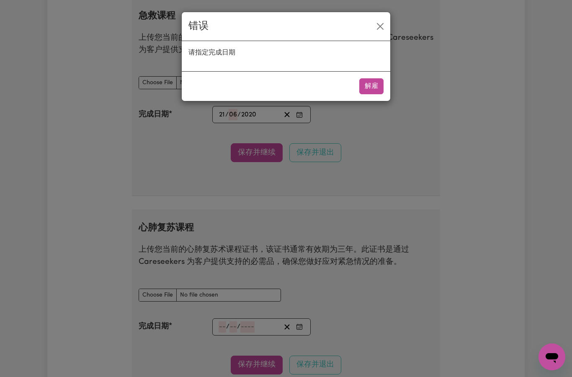
click at [203, 125] on div "错误 请指定完成日期 解雇" at bounding box center [286, 188] width 572 height 377
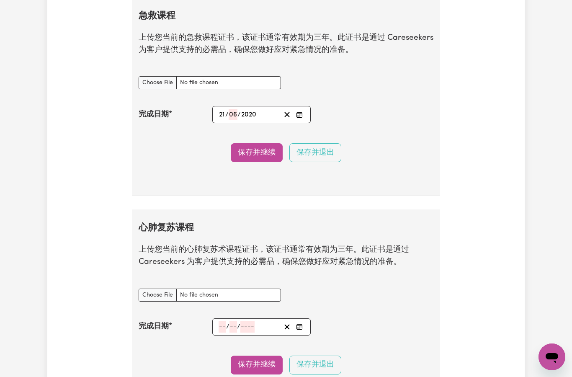
click at [259, 149] on font "保存并继续" at bounding box center [257, 152] width 38 height 7
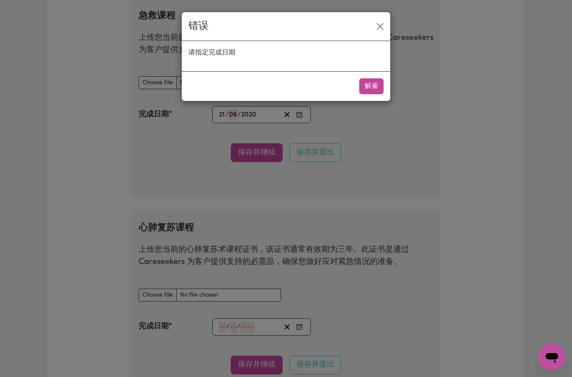
click at [199, 126] on div "错误 请指定完成日期 解雇" at bounding box center [286, 188] width 572 height 377
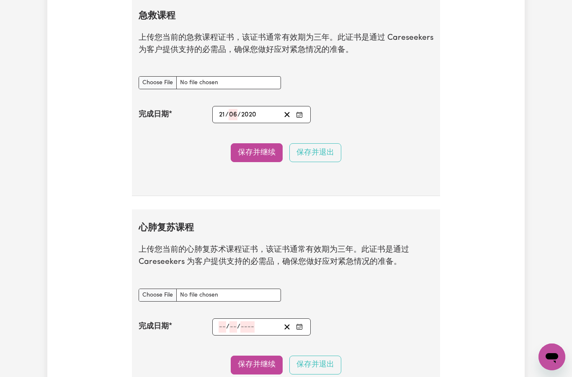
click at [235, 106] on div "21 / 06 / 2020 « ‹ 2025年9月 › » 周一 周二 周三 周四 周五 周六 周日 1日 2日 3日 4日 5日 6日 7日 8日 9日 …" at bounding box center [261, 114] width 98 height 17
click at [414, 108] on div "完成日期 / / « ‹ 2025年9月 › » 周一 周二 周三 周四 周五 周六 周日 1日 2日 3日 4日 5日 6日 7日 8日 9日 10日 11…" at bounding box center [286, 114] width 295 height 17
click at [223, 106] on div "/ / « ‹ 2025年9月 › » 周一 周二 周三 周四 周五 周六 周日 1日 2日 3日 4日 5日 6日 7日 8日 9日 10日 11日 12日…" at bounding box center [261, 114] width 98 height 17
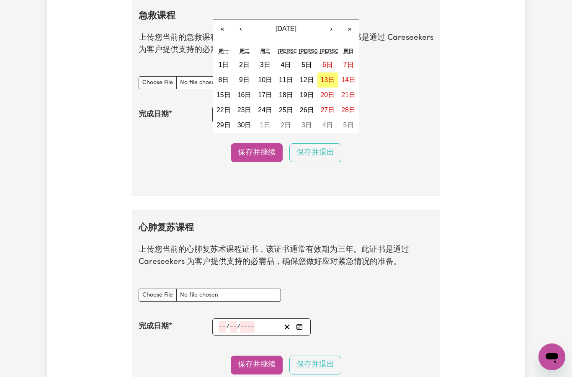
type input "21"
type input "06"
type input "2024"
type input "2024-06-21"
type input "6"
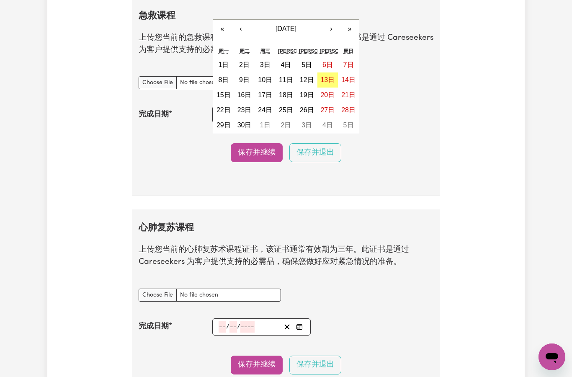
type input "2024"
click at [260, 149] on font "保存并继续" at bounding box center [257, 152] width 38 height 7
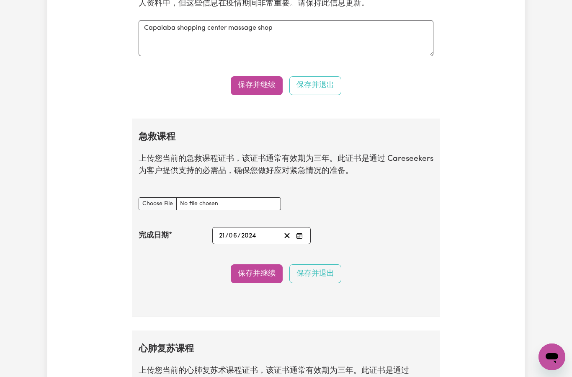
scroll to position [1269, 0]
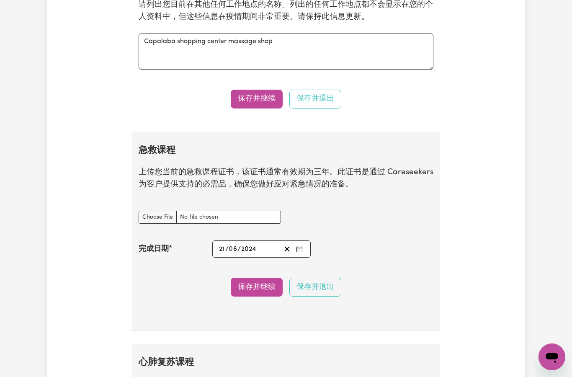
click at [154, 211] on input "急救课程 文件" at bounding box center [210, 217] width 142 height 13
type input "C:\fakepath\firstaid.pdf"
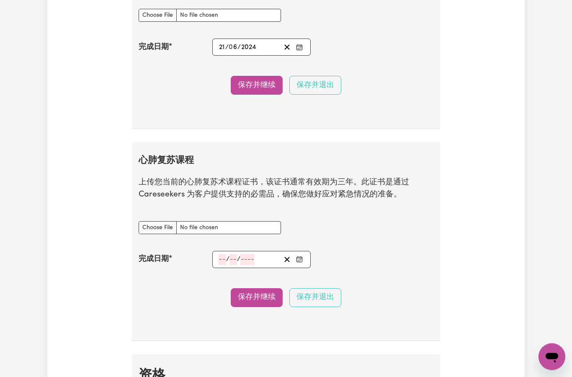
scroll to position [1474, 0]
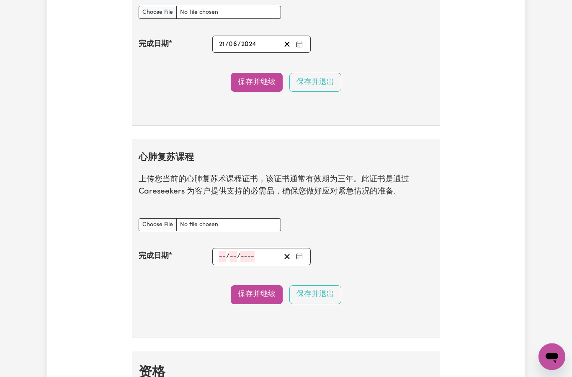
click at [158, 219] on input "CPR课程 文件" at bounding box center [210, 225] width 142 height 13
type input "C:\fakepath\firstaid.pdf"
click at [225, 251] on input "number" at bounding box center [223, 256] width 8 height 11
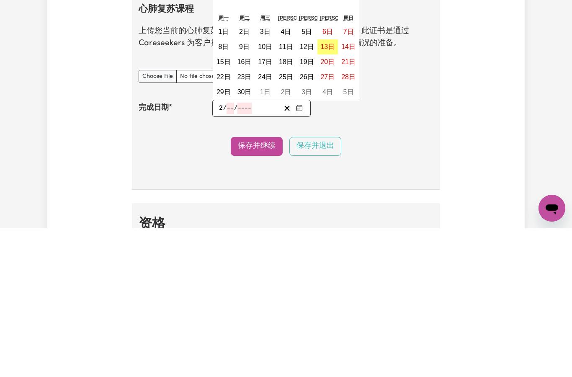
type input "21"
type input "06"
type input "2024"
type input "2024-06-21"
type input "6"
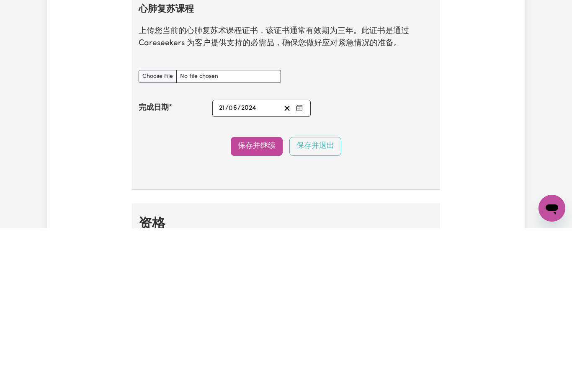
type input "2024"
click at [260, 291] on font "保存并继续" at bounding box center [257, 294] width 38 height 7
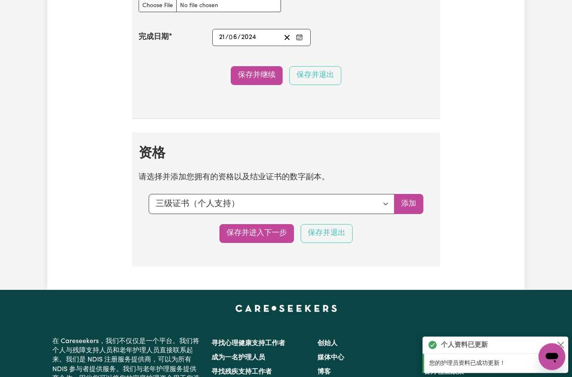
scroll to position [1739, 0]
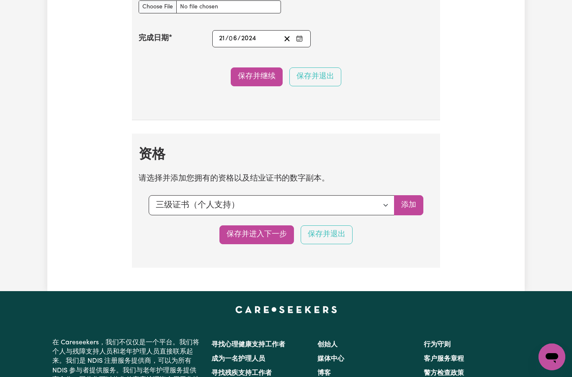
click at [325, 195] on select "选择要添加的资格... 三级证书（个人支持） 社区服务三级证书 [CHC32015] 四级证书（残疾人支持） 四级证书（老龄化支持） 社区服务四级证书 [CH…" at bounding box center [272, 205] width 246 height 20
click at [410, 201] on font "添加" at bounding box center [408, 204] width 15 height 7
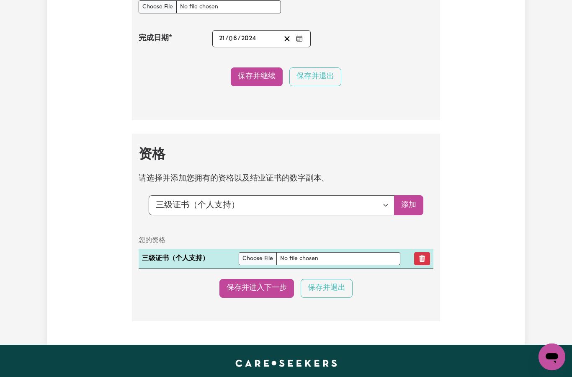
click at [245, 252] on input "file" at bounding box center [320, 258] width 162 height 13
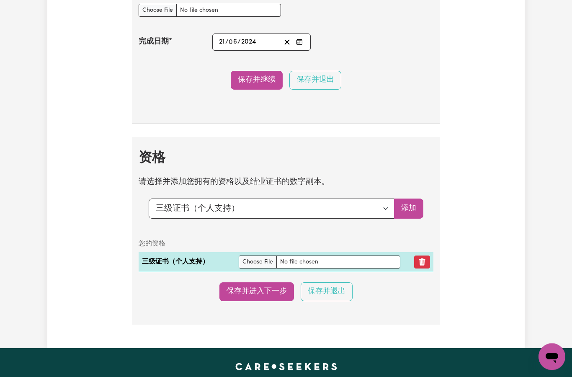
scroll to position [1732, 0]
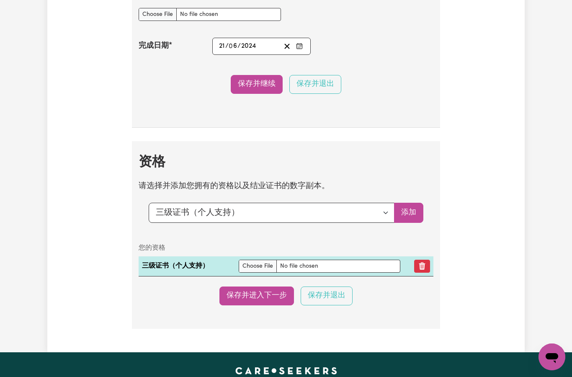
click at [243, 260] on input "file" at bounding box center [320, 266] width 162 height 13
click at [247, 260] on input "file" at bounding box center [320, 266] width 162 height 13
